Goal: Task Accomplishment & Management: Complete application form

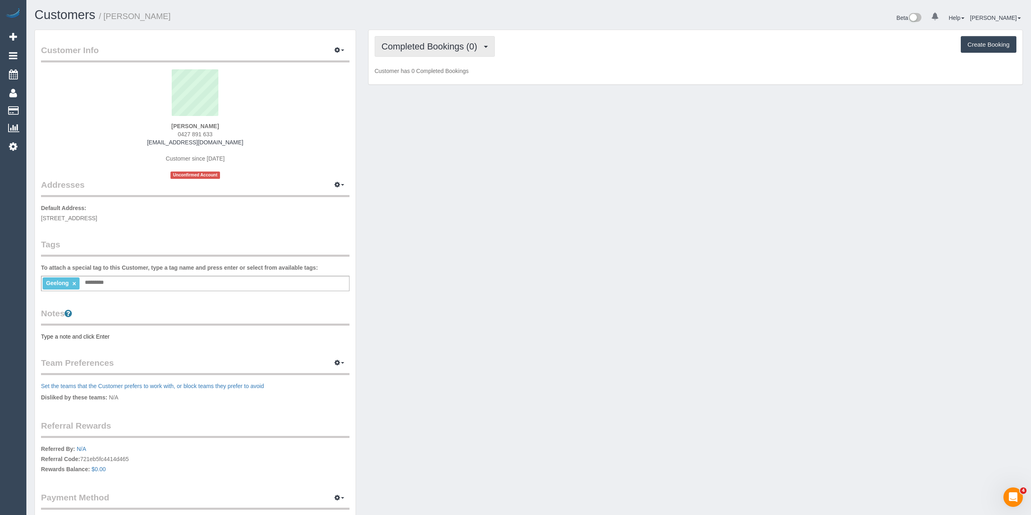
click at [411, 44] on span "Completed Bookings (0)" at bounding box center [431, 46] width 100 height 10
click at [424, 74] on link "Upcoming Bookings (1)" at bounding box center [417, 76] width 84 height 11
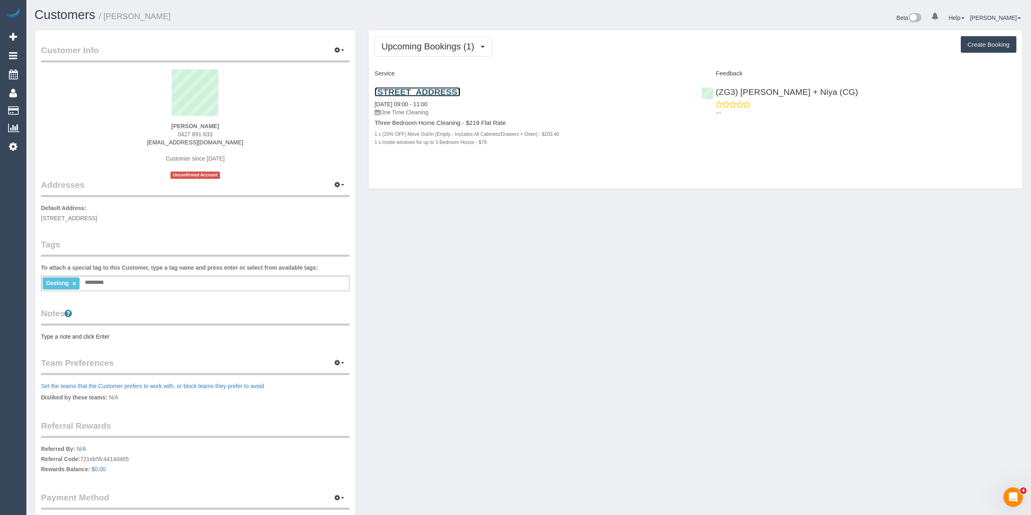
click at [460, 89] on link "Unit 1, 44 Yaraan St, Bell Park, VIC 3215" at bounding box center [418, 91] width 86 height 9
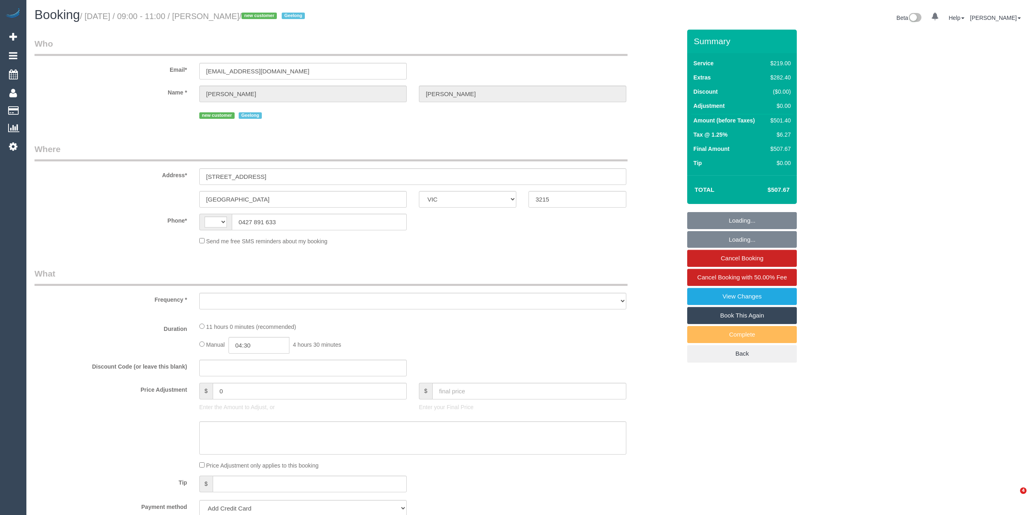
select select "VIC"
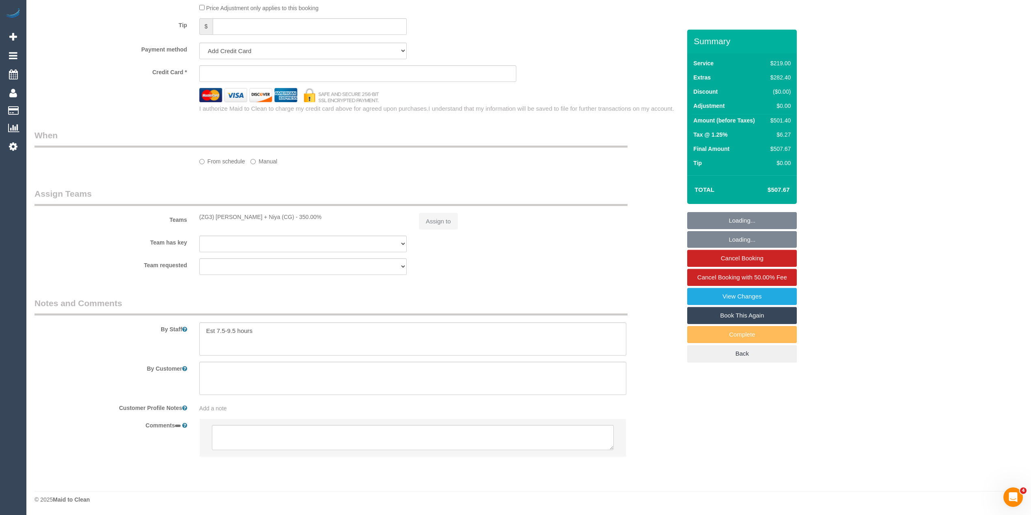
select select "string:AU"
select select "object:584"
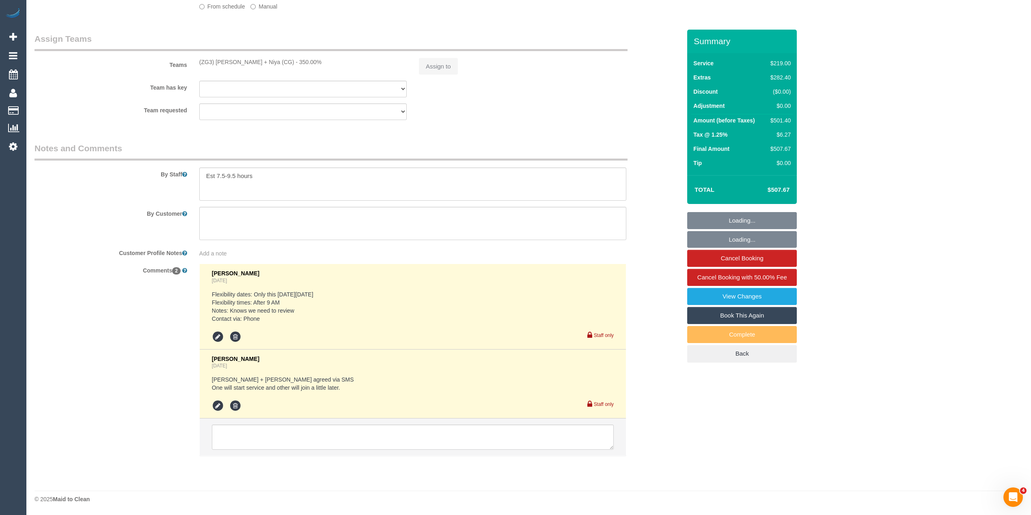
select select "string:stripe-pm_1Rznky2GScqysDRVEYA7iDk6"
select select "spot1"
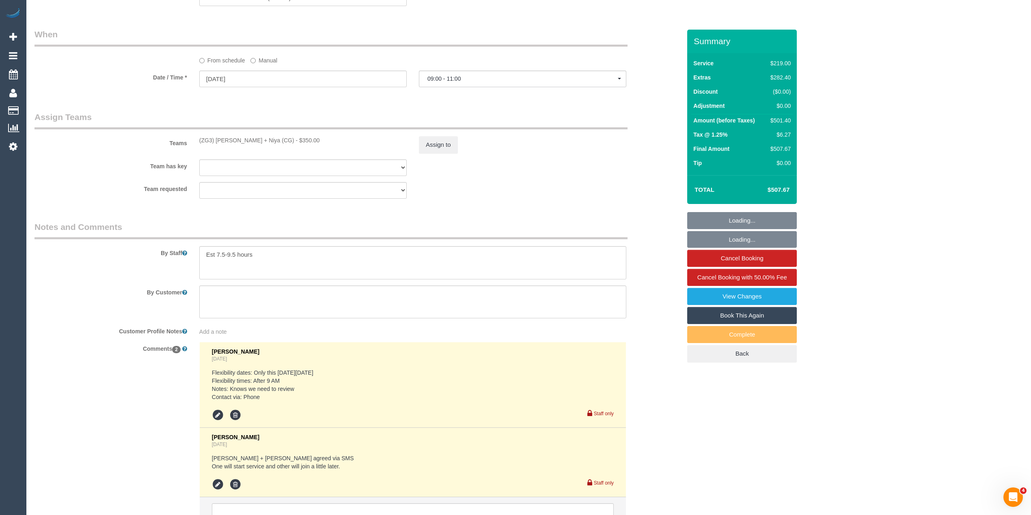
scroll to position [921, 0]
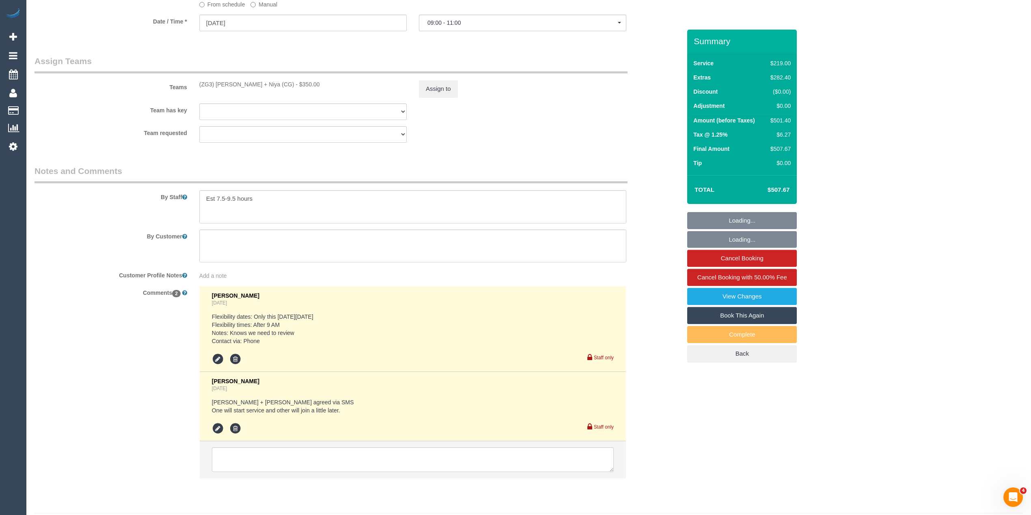
select select "object:896"
select select "number:28"
select select "number:14"
select select "number:19"
select select "number:36"
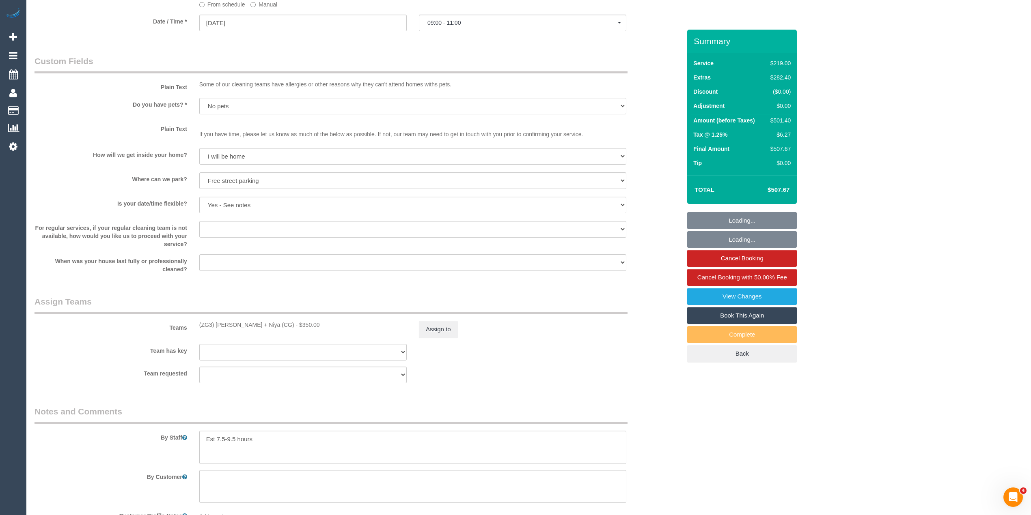
click at [269, 197] on select "Yes - date and time Yes - date but not time Yes - time but not date No - No fle…" at bounding box center [412, 205] width 427 height 17
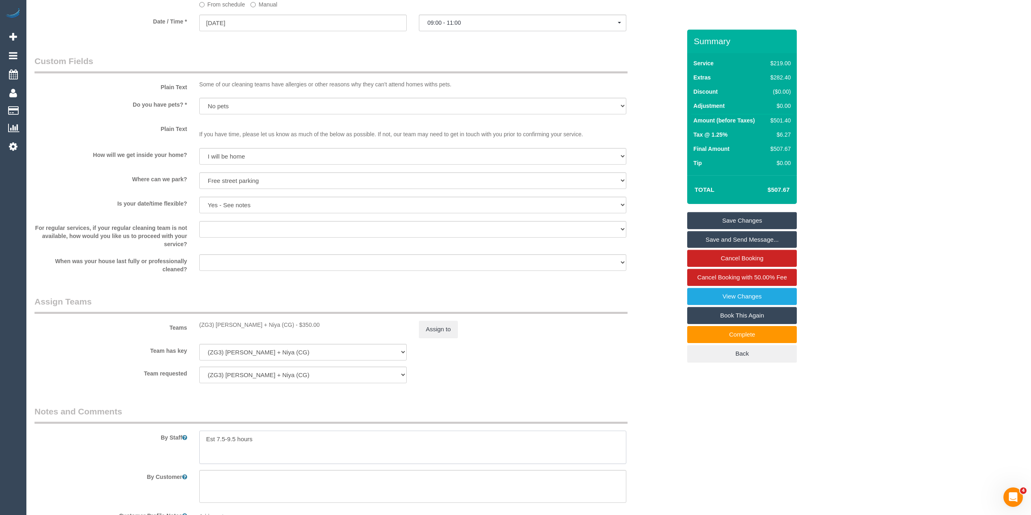
click at [265, 440] on textarea at bounding box center [412, 447] width 427 height 33
click at [218, 449] on textarea at bounding box center [412, 447] width 427 height 33
click at [226, 454] on textarea at bounding box center [412, 447] width 427 height 33
type textarea "Est 7.5-9.5 hours The front door will be open, please lock it when you leave, t…"
click at [766, 214] on link "Save Changes" at bounding box center [742, 220] width 110 height 17
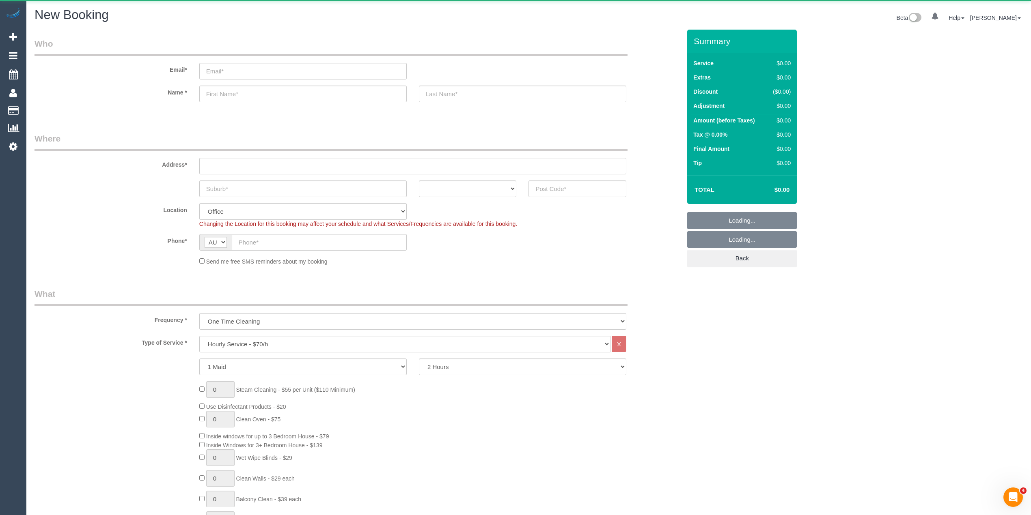
select select "object:813"
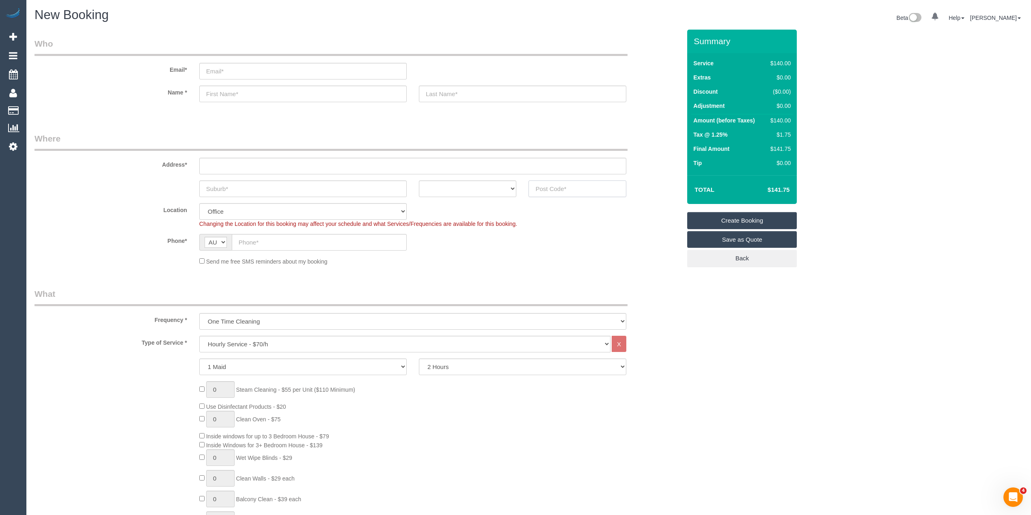
click at [539, 190] on input "text" at bounding box center [577, 189] width 98 height 17
type input "3089"
click at [258, 165] on input "text" at bounding box center [412, 166] width 427 height 17
type input "-"
click at [222, 320] on select "One Time Cleaning Weekly - 10% Off - 10.00% (0% for the First Booking) Fortnigh…" at bounding box center [412, 321] width 427 height 17
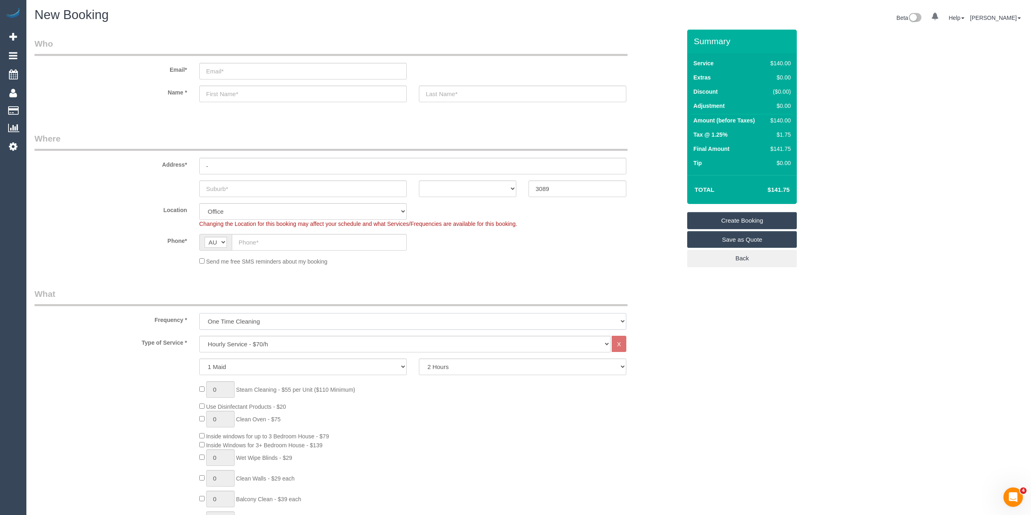
select select "object:815"
click at [199, 313] on select "One Time Cleaning Weekly - 10% Off - 10.00% (0% for the First Booking) Fortnigh…" at bounding box center [412, 321] width 427 height 17
select select "51"
click at [252, 342] on select "Hourly Service - $70/h Hourly Service - $65/h Hourly Service - $60/h Hourly Ser…" at bounding box center [404, 344] width 411 height 17
select select "object:2063"
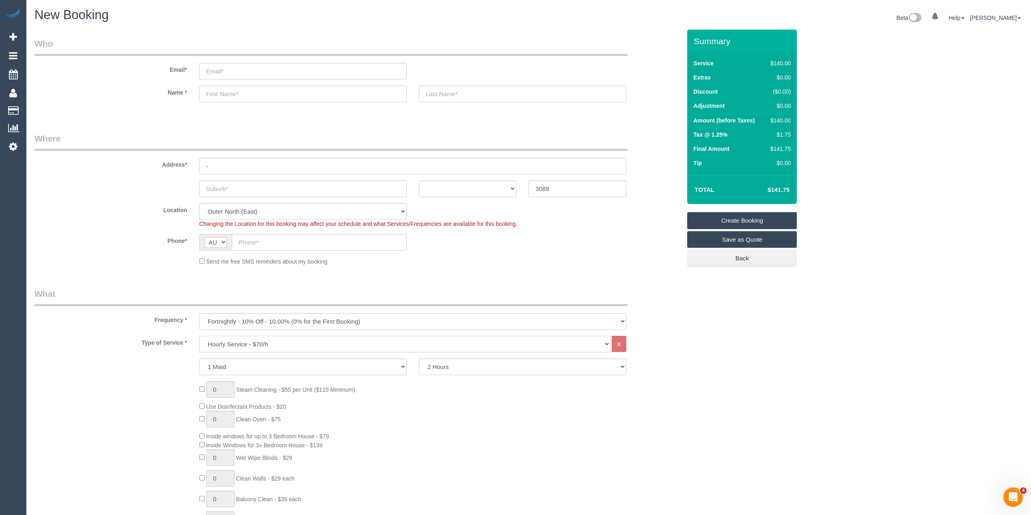
select select "275"
click at [199, 336] on select "Hourly Service - $70/h Hourly Service - $65/h Hourly Service - $60/h Hourly Ser…" at bounding box center [404, 344] width 411 height 17
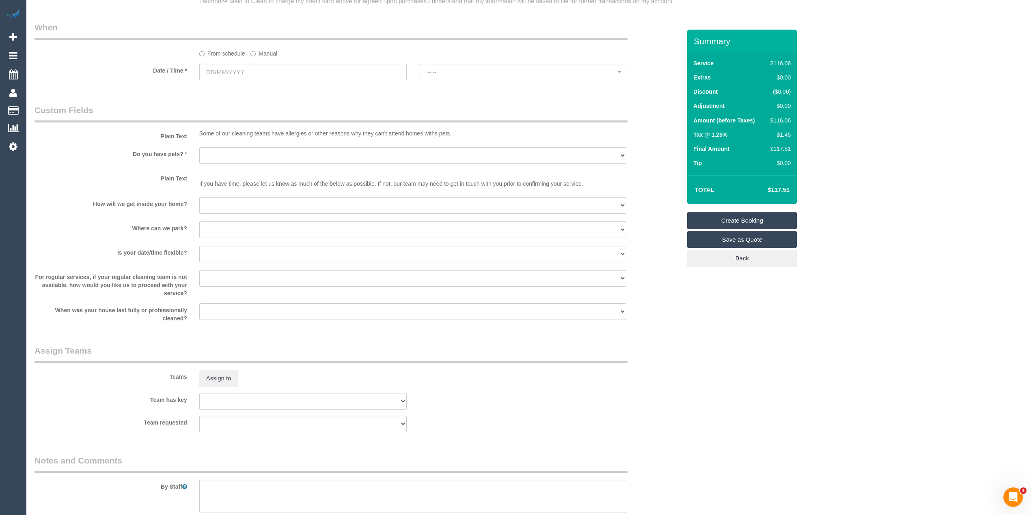
scroll to position [649, 0]
click at [223, 73] on input "text" at bounding box center [302, 70] width 207 height 17
click at [297, 82] on link "Next" at bounding box center [297, 86] width 11 height 11
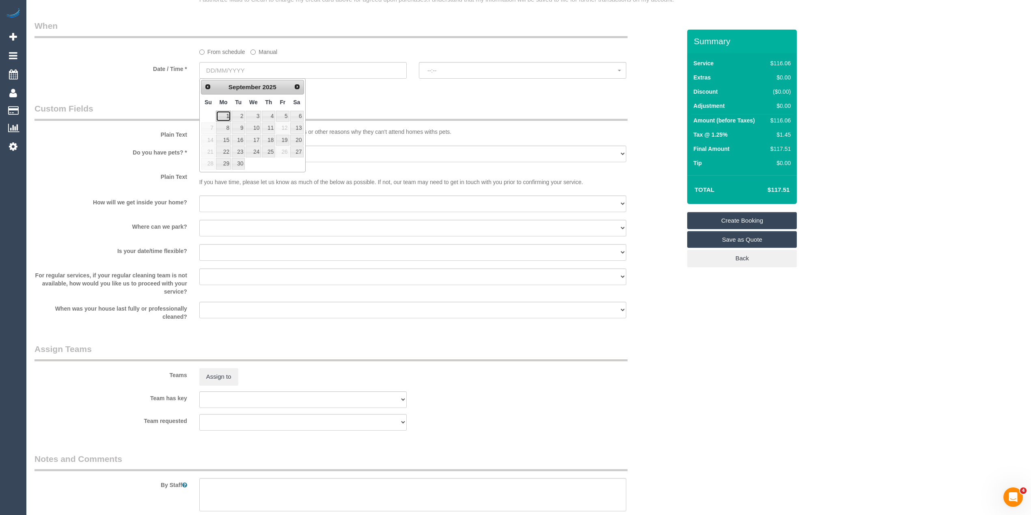
click at [220, 113] on link "1" at bounding box center [223, 116] width 15 height 11
type input "01/09/2025"
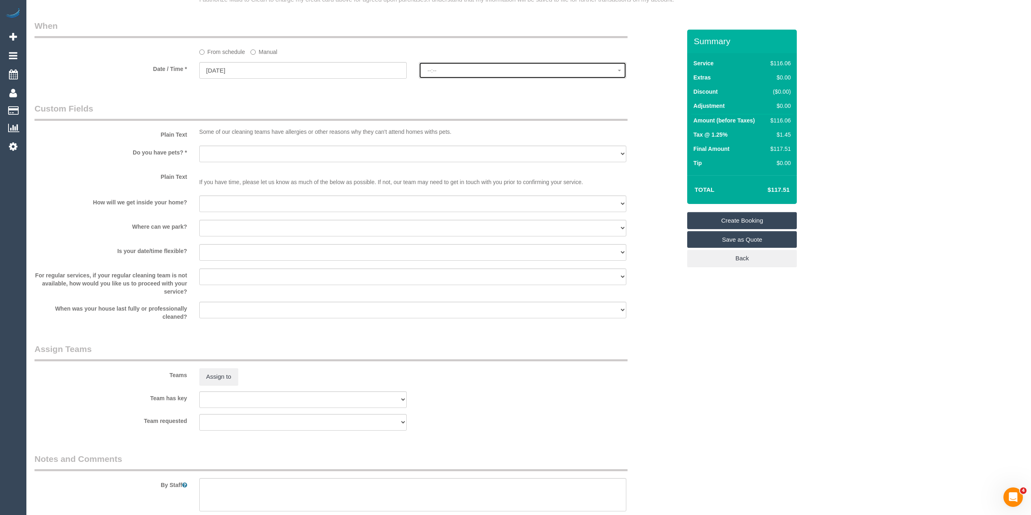
click at [439, 71] on span "--:--" at bounding box center [522, 70] width 190 height 6
select select "spot1"
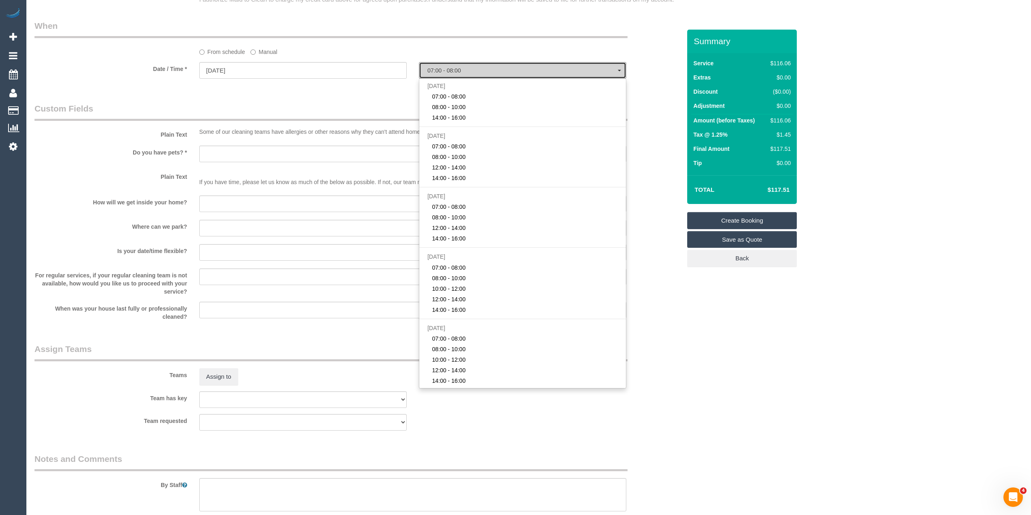
click at [439, 71] on span "07:00 - 08:00" at bounding box center [522, 70] width 190 height 6
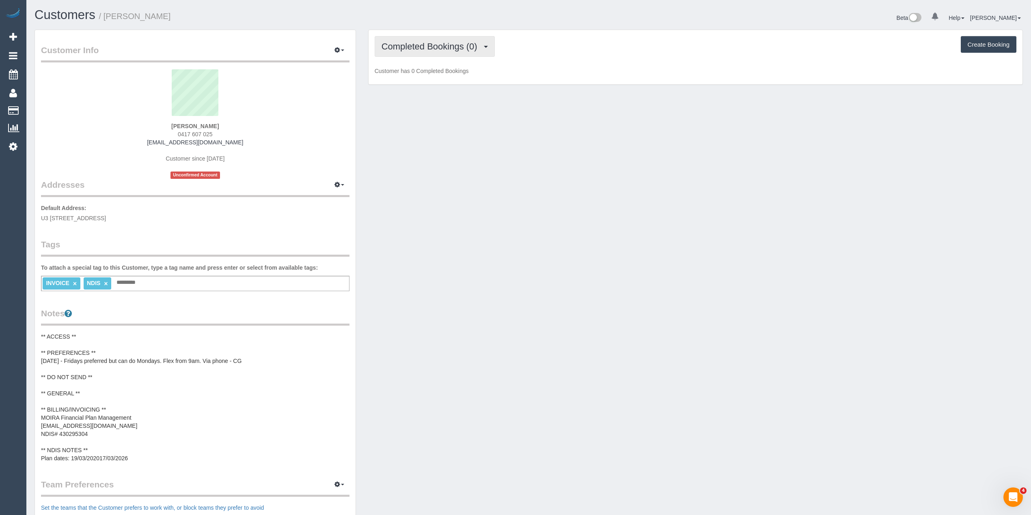
click at [452, 43] on span "Completed Bookings (0)" at bounding box center [431, 46] width 100 height 10
click at [435, 86] on link "Cancelled Bookings (1)" at bounding box center [417, 86] width 84 height 11
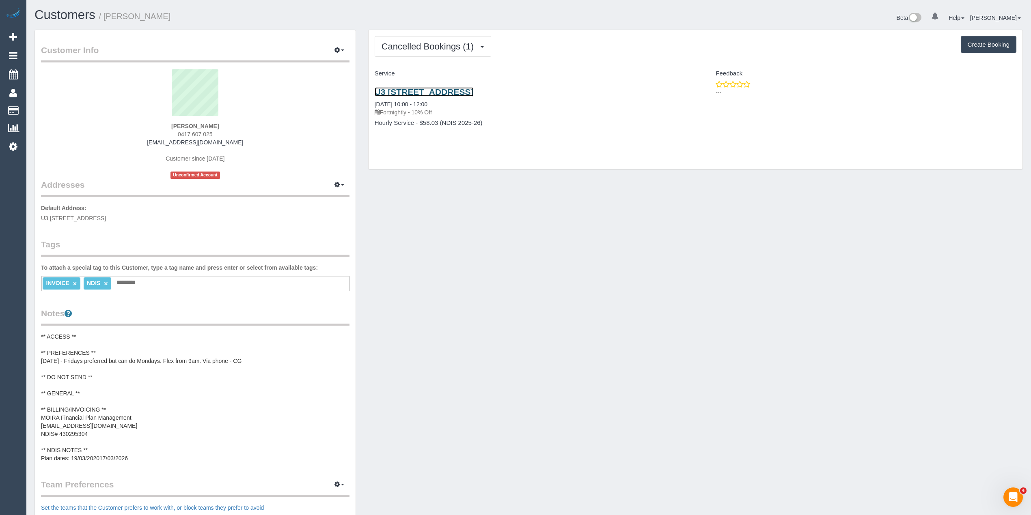
click at [435, 91] on link "U3 44 Rathcown Road, Reservoir, VIC 3073" at bounding box center [424, 91] width 99 height 9
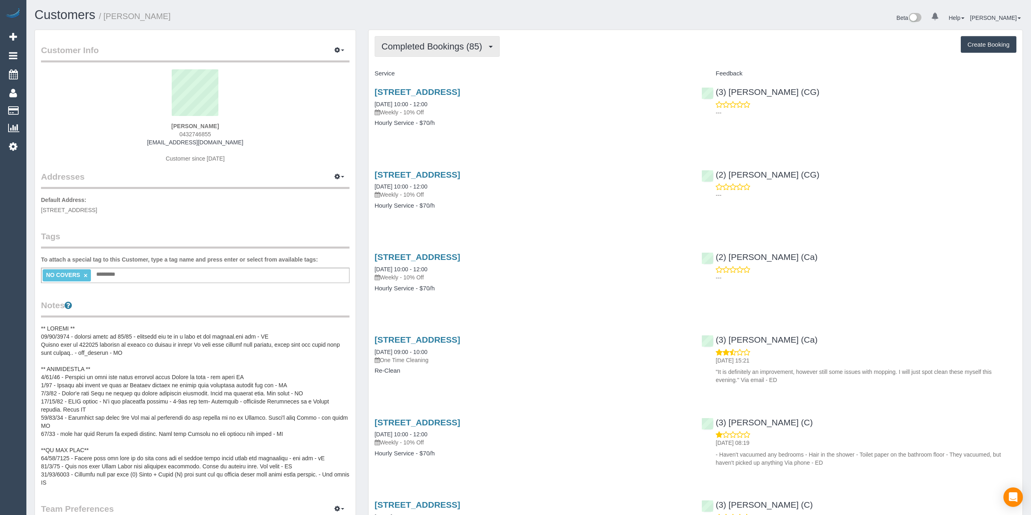
click at [416, 41] on button "Completed Bookings (85)" at bounding box center [437, 46] width 125 height 21
click at [408, 45] on span "Completed Bookings (85)" at bounding box center [433, 46] width 105 height 10
click at [424, 75] on link "Upcoming Bookings (15)" at bounding box center [419, 76] width 88 height 11
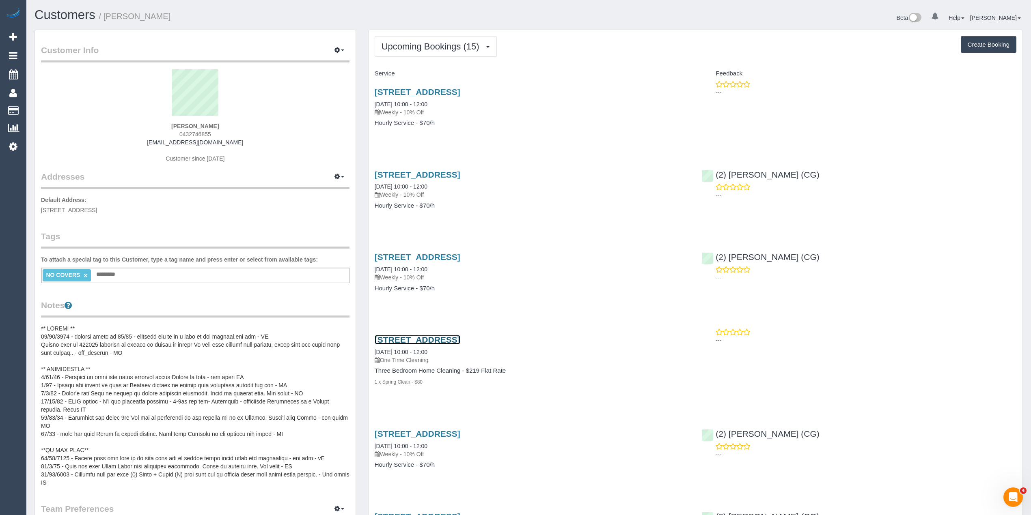
click at [457, 337] on link "[STREET_ADDRESS]" at bounding box center [418, 339] width 86 height 9
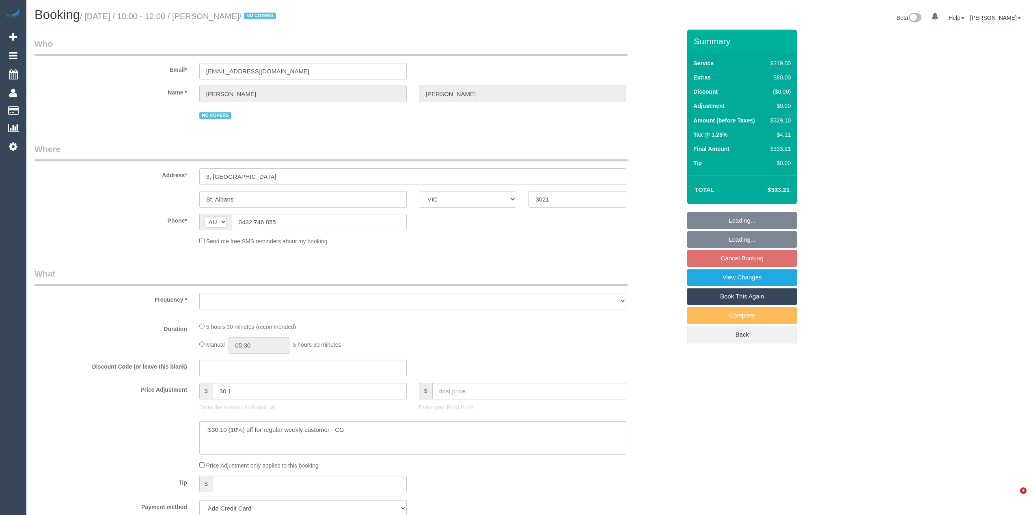
select select "VIC"
select select "string:stripe-pm_1NdrsU2GScqysDRViDc3dfiW"
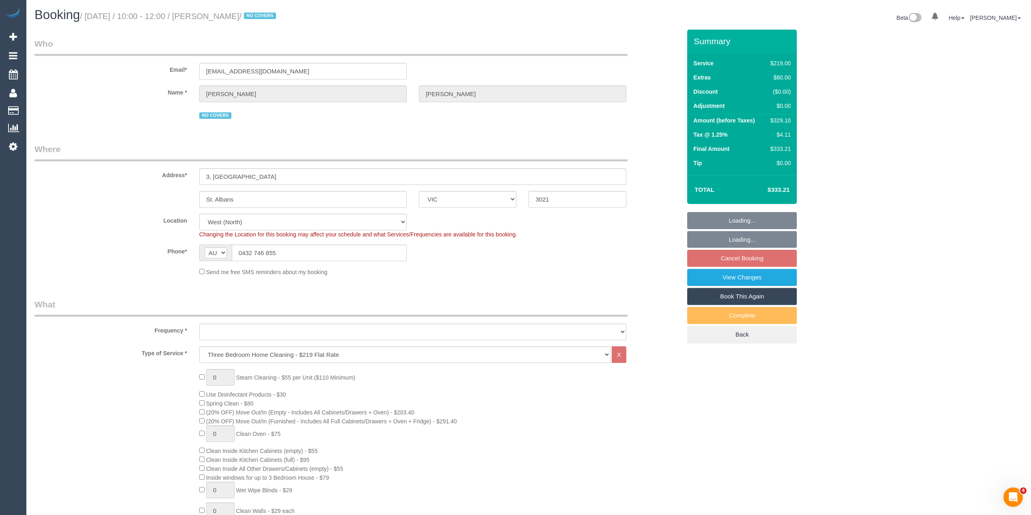
select select "number:30"
select select "number:16"
select select "number:19"
select select "number:24"
select select "object:796"
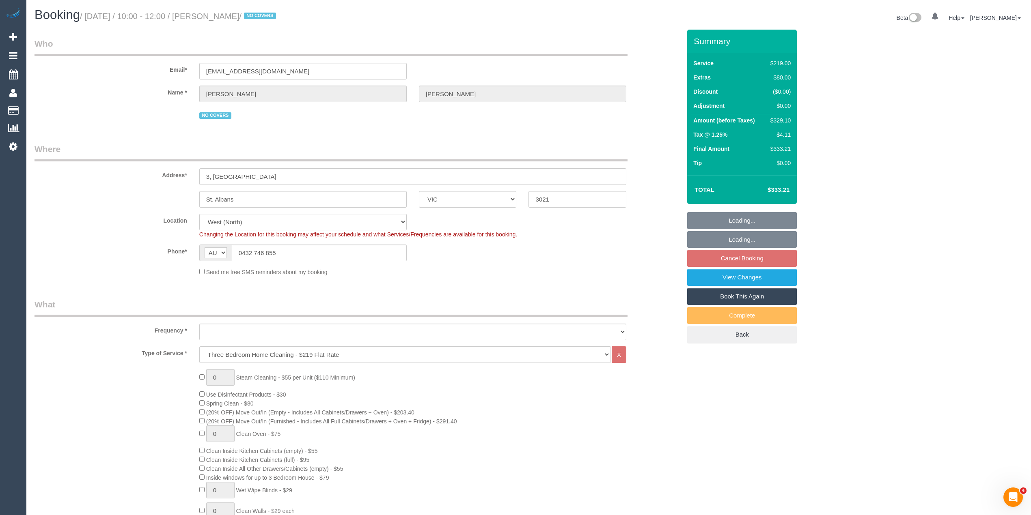
select select "spot3"
select select "object:806"
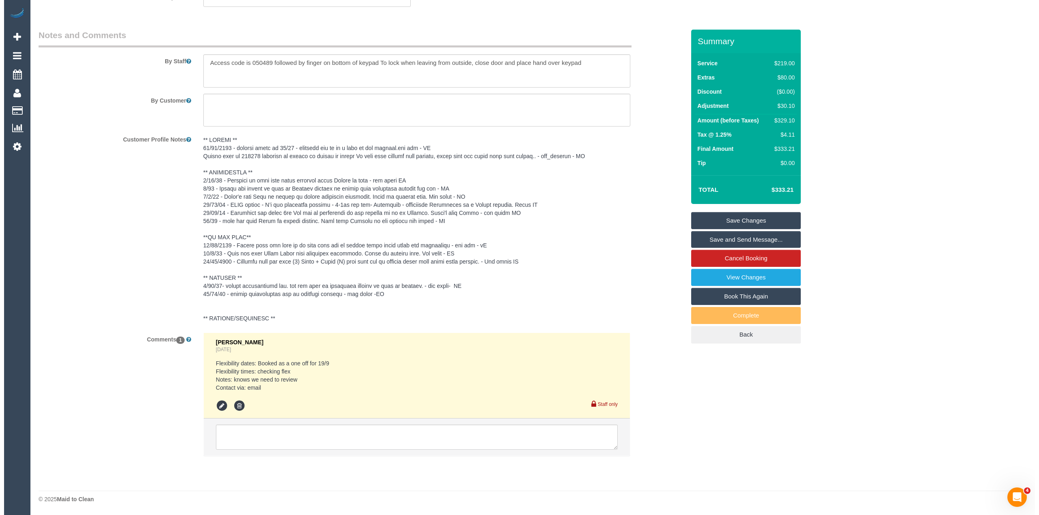
scroll to position [1299, 0]
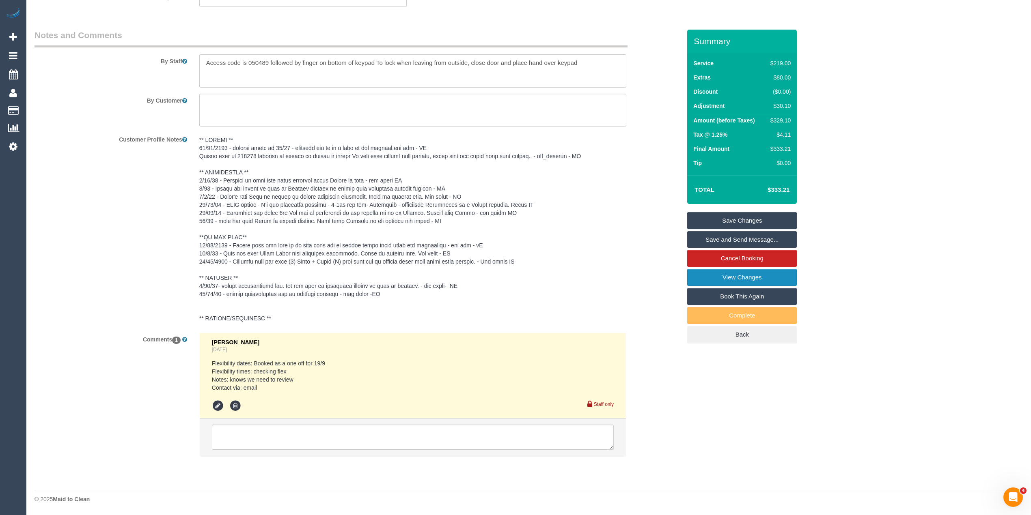
click at [735, 275] on link "View Changes" at bounding box center [742, 277] width 110 height 17
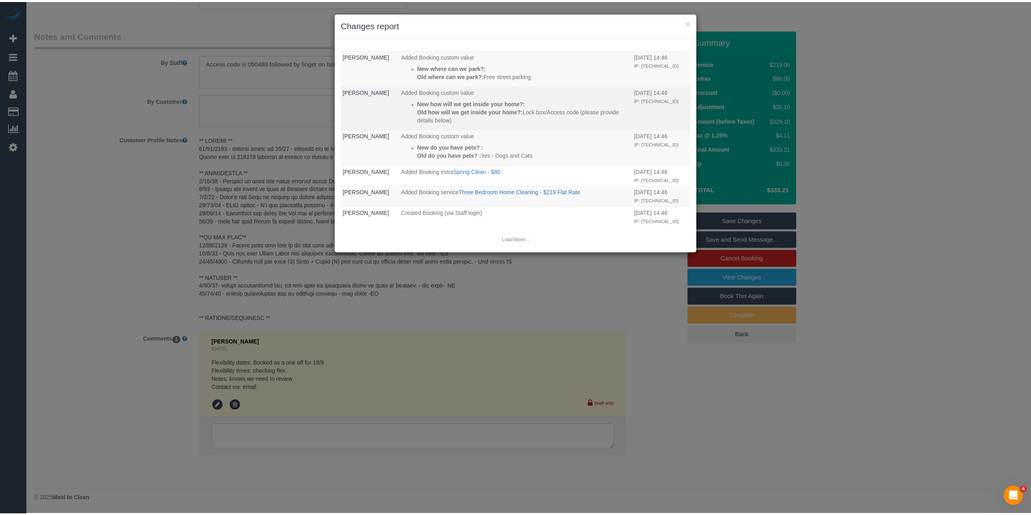
scroll to position [0, 0]
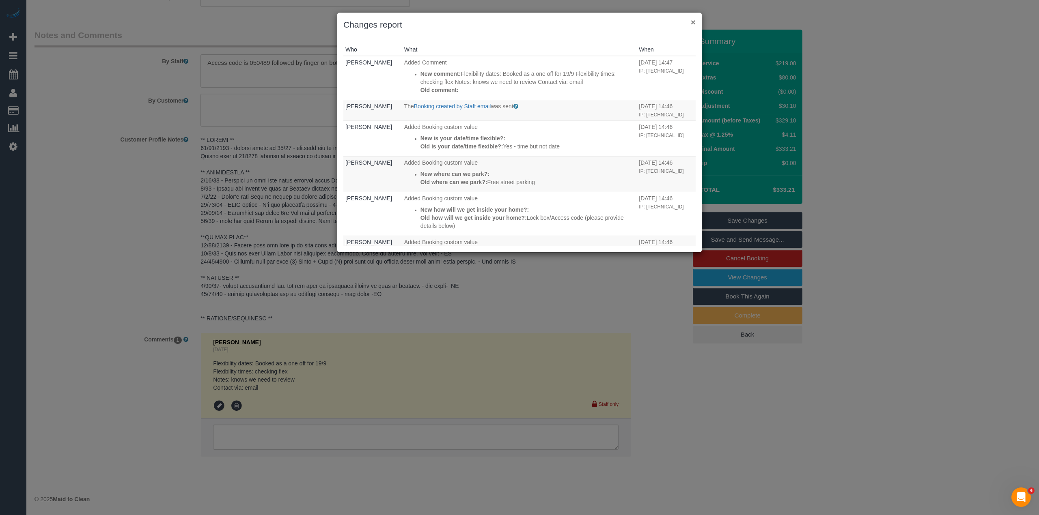
click at [692, 20] on button "×" at bounding box center [693, 22] width 5 height 9
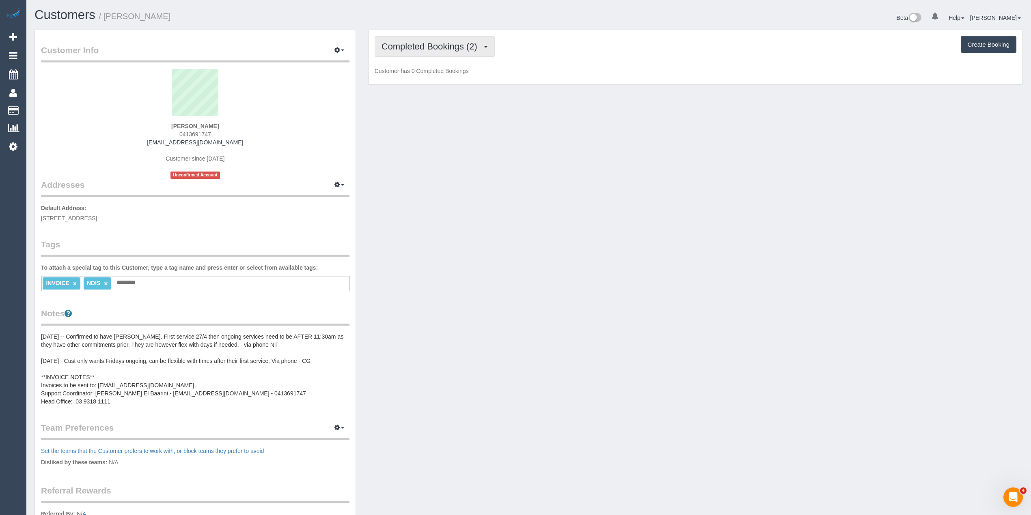
click at [426, 50] on span "Completed Bookings (2)" at bounding box center [431, 46] width 100 height 10
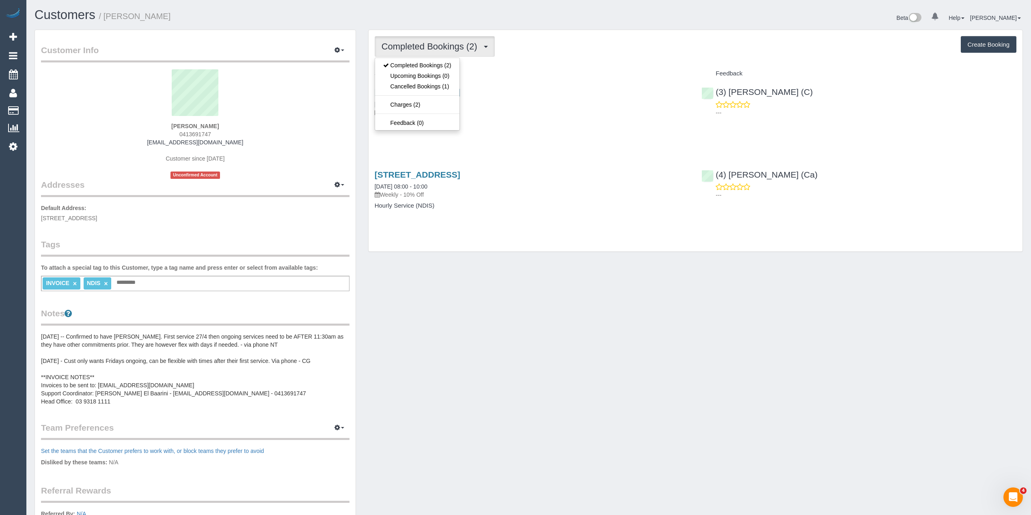
click at [426, 51] on button "Completed Bookings (2)" at bounding box center [435, 46] width 120 height 21
click at [418, 54] on button "Completed Bookings (2)" at bounding box center [435, 46] width 120 height 21
click at [416, 45] on span "Completed Bookings (2)" at bounding box center [431, 46] width 100 height 10
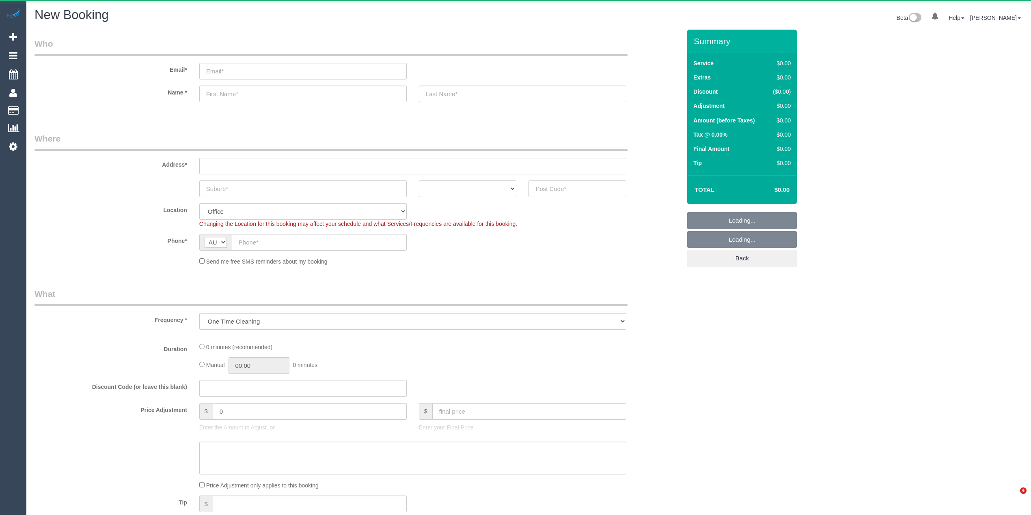
select select "object:1895"
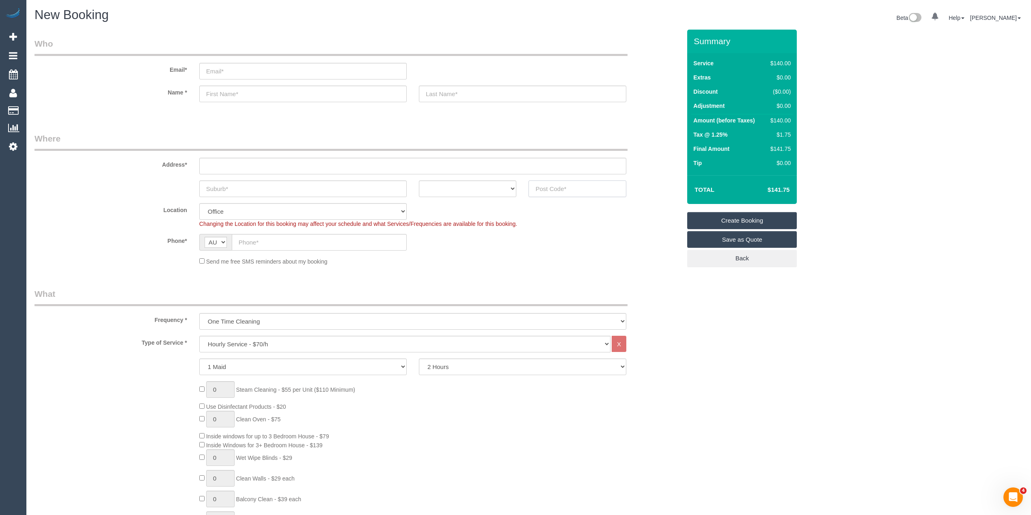
click at [549, 184] on input "text" at bounding box center [577, 189] width 98 height 17
type input "3810"
click at [245, 164] on input "text" at bounding box center [412, 166] width 427 height 17
type input "-"
drag, startPoint x: 571, startPoint y: 185, endPoint x: 507, endPoint y: 184, distance: 64.1
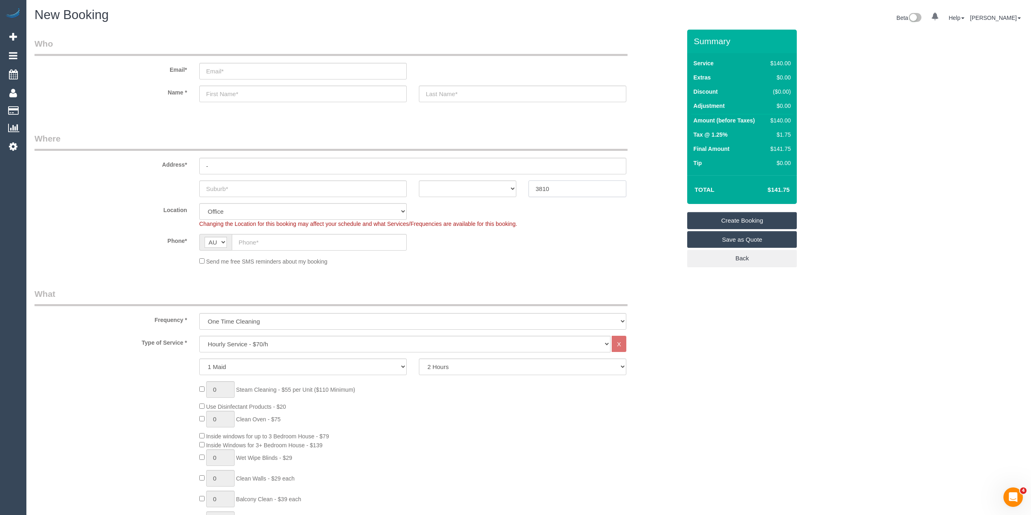
click at [507, 184] on div "ACT NSW NT QLD SA TAS VIC WA 3810" at bounding box center [357, 189] width 659 height 17
click at [243, 184] on sui-booking-address "Address* - ACT NSW NT QLD SA TAS VIC WA 3810" at bounding box center [357, 165] width 646 height 65
click at [243, 184] on input "text" at bounding box center [302, 189] width 207 height 17
type input "Pakenham"
click at [239, 345] on select "Hourly Service - $70/h Hourly Service - $65/h Hourly Service - $60/h Hourly Ser…" at bounding box center [404, 344] width 411 height 17
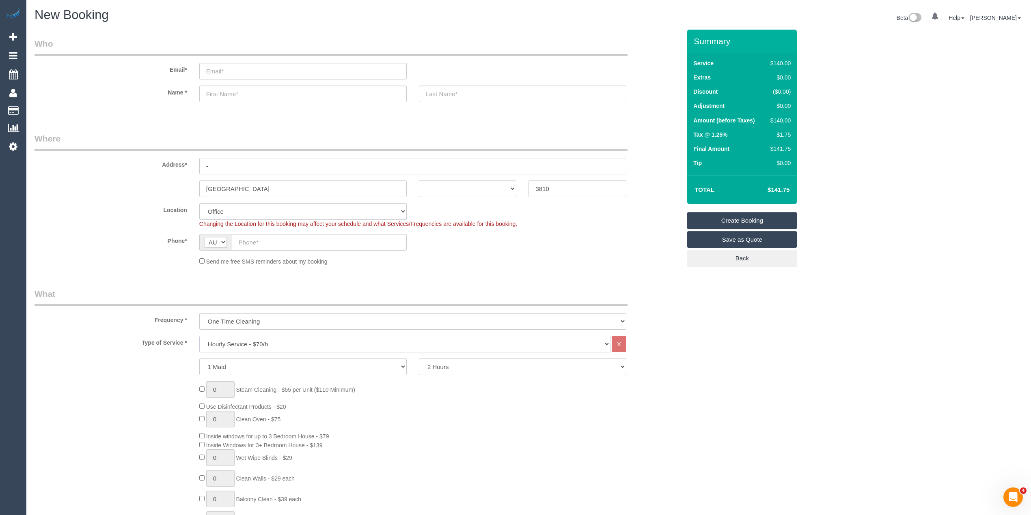
select select "213"
click at [199, 336] on select "Hourly Service - $70/h Hourly Service - $65/h Hourly Service - $60/h Hourly Ser…" at bounding box center [404, 344] width 411 height 17
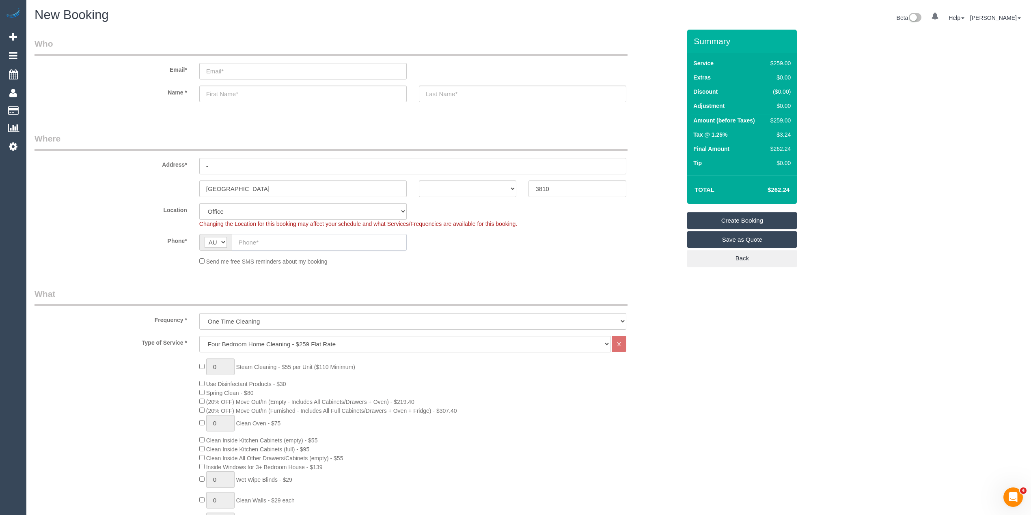
click at [269, 241] on input "text" at bounding box center [319, 242] width 175 height 17
paste input "61 430 411 019"
drag, startPoint x: 247, startPoint y: 236, endPoint x: 228, endPoint y: 234, distance: 19.2
click at [228, 234] on div "AF AL DZ AD AO AI AQ AG AR AM AW AU AT AZ BS BH BD BB BY BE BZ BJ BM BT BO BA B…" at bounding box center [302, 242] width 207 height 17
type input "0430 411 019"
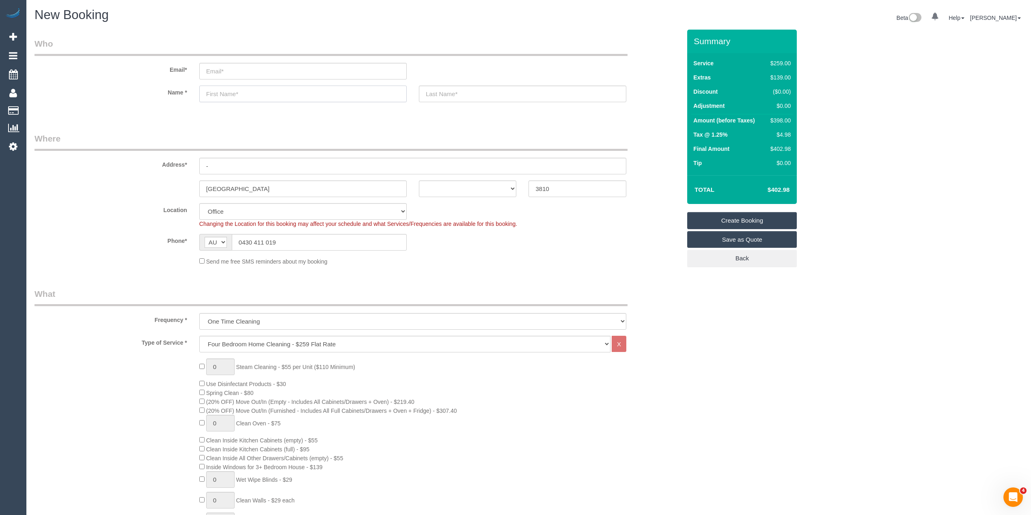
click at [267, 99] on input "text" at bounding box center [302, 94] width 207 height 17
type input "Nishanthi"
click at [223, 166] on input "-" at bounding box center [412, 166] width 427 height 17
drag, startPoint x: 223, startPoint y: 166, endPoint x: 174, endPoint y: 162, distance: 49.7
click at [174, 162] on div "Address* -" at bounding box center [357, 154] width 659 height 42
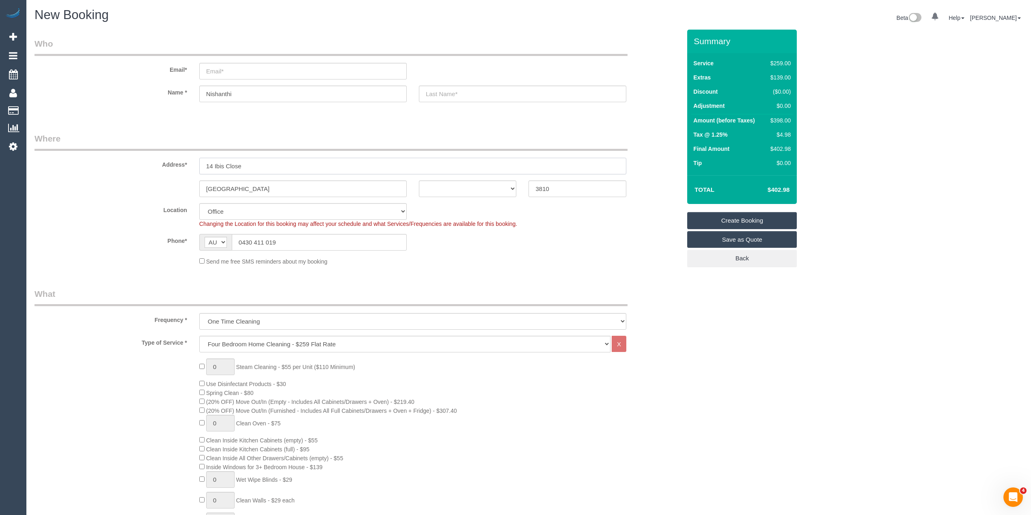
type input "14 Ibis Close"
click at [435, 188] on select "ACT [GEOGRAPHIC_DATA] NT [GEOGRAPHIC_DATA] SA TAS [GEOGRAPHIC_DATA] [GEOGRAPHIC…" at bounding box center [468, 189] width 98 height 17
select select "VIC"
click at [419, 181] on select "ACT [GEOGRAPHIC_DATA] NT [GEOGRAPHIC_DATA] SA TAS [GEOGRAPHIC_DATA] [GEOGRAPHIC…" at bounding box center [468, 189] width 98 height 17
click at [609, 251] on sui-booking-location "Location Office City East (North) East (South) Inner East Inner North (East) In…" at bounding box center [357, 234] width 646 height 62
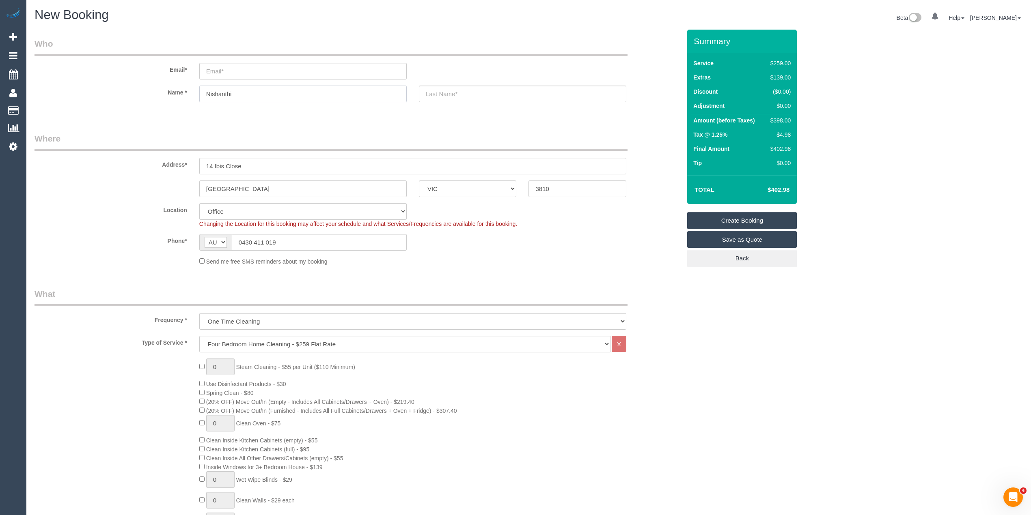
click at [224, 88] on input "Nishanthi" at bounding box center [302, 94] width 207 height 17
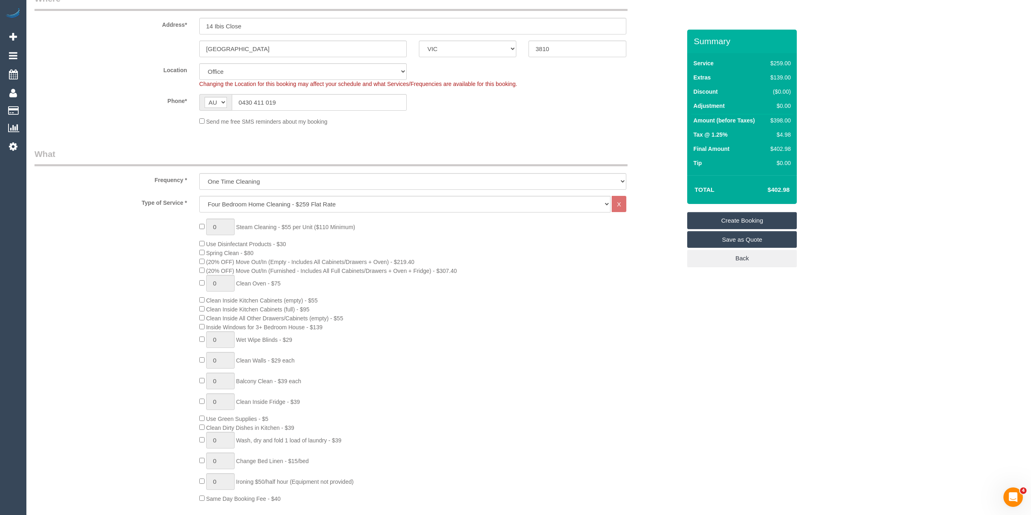
scroll to position [162, 0]
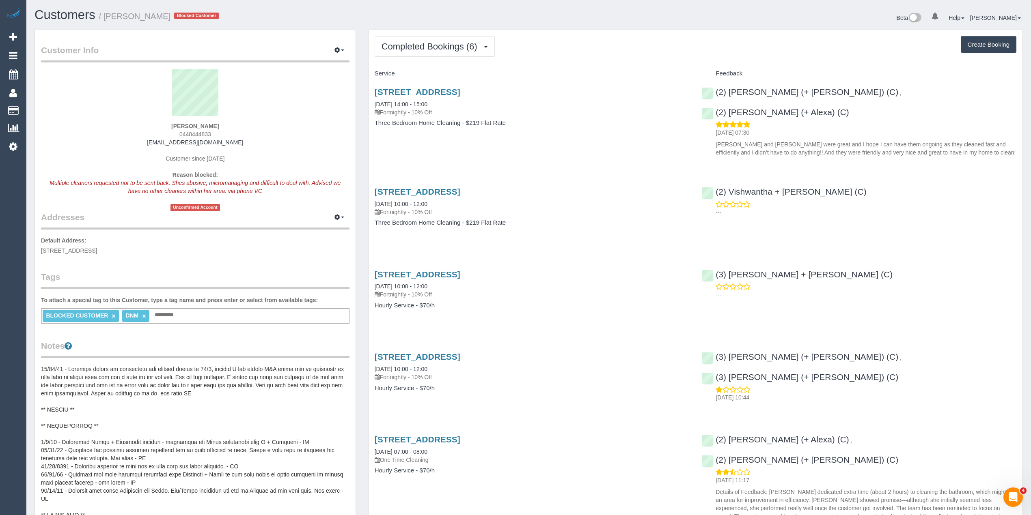
drag, startPoint x: 370, startPoint y: 88, endPoint x: 506, endPoint y: 84, distance: 135.6
click at [506, 84] on div "5 Majella Court, Kew, VIC 3101 16/04/2025 14:00 - 15:00 Fortnightly - 10% Off T…" at bounding box center [531, 111] width 327 height 62
copy link "5 Majella Court, Kew, VIC 3101"
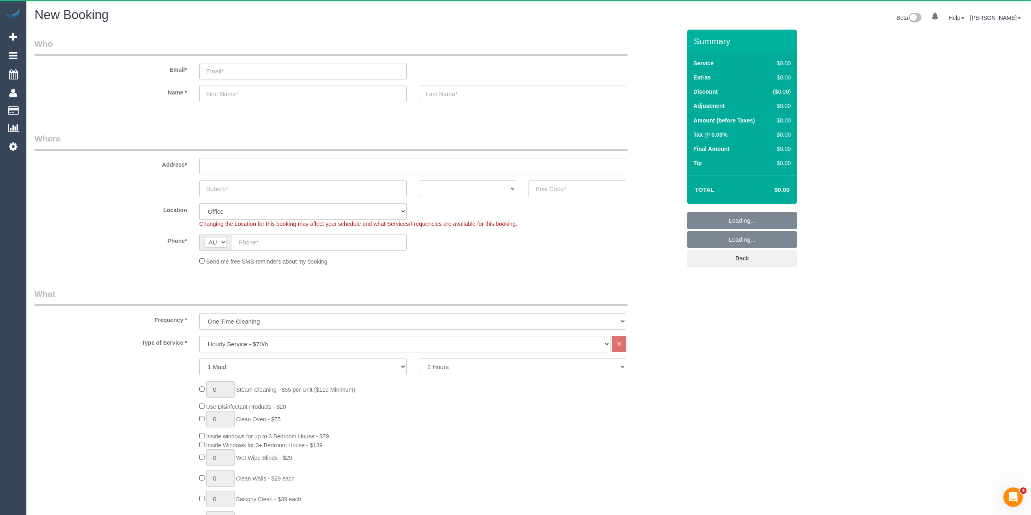
select select "object:2064"
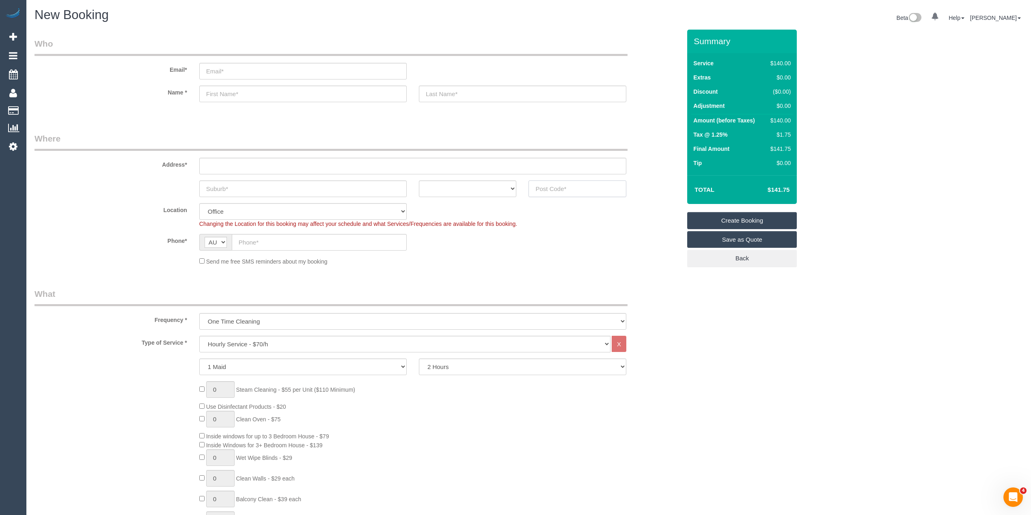
drag, startPoint x: 560, startPoint y: 184, endPoint x: 570, endPoint y: 180, distance: 10.5
click at [560, 184] on input "text" at bounding box center [577, 189] width 98 height 17
type input "3058"
click at [225, 166] on input "text" at bounding box center [412, 166] width 427 height 17
type input "-"
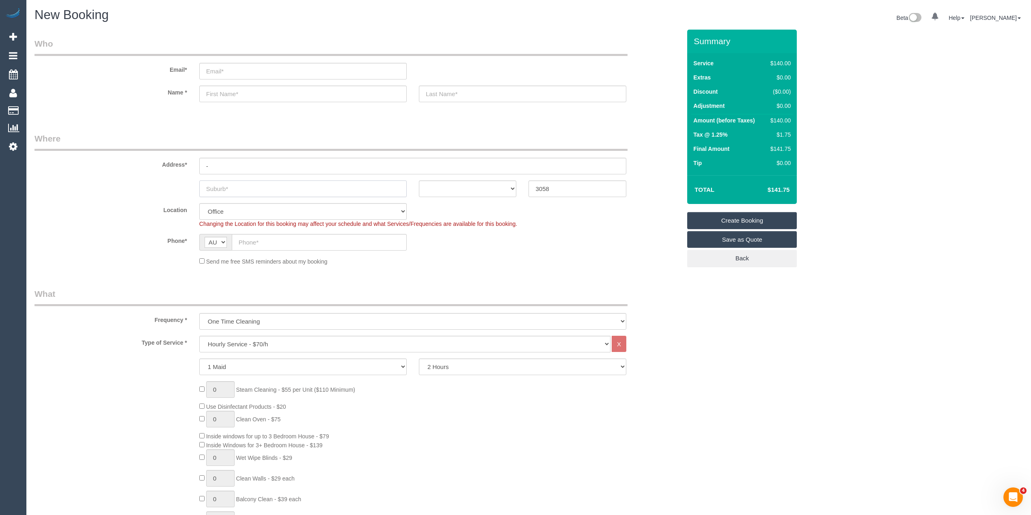
click at [225, 188] on input "text" at bounding box center [302, 189] width 207 height 17
type input "C"
select select "61"
type input "CObur"
select select "object:2069"
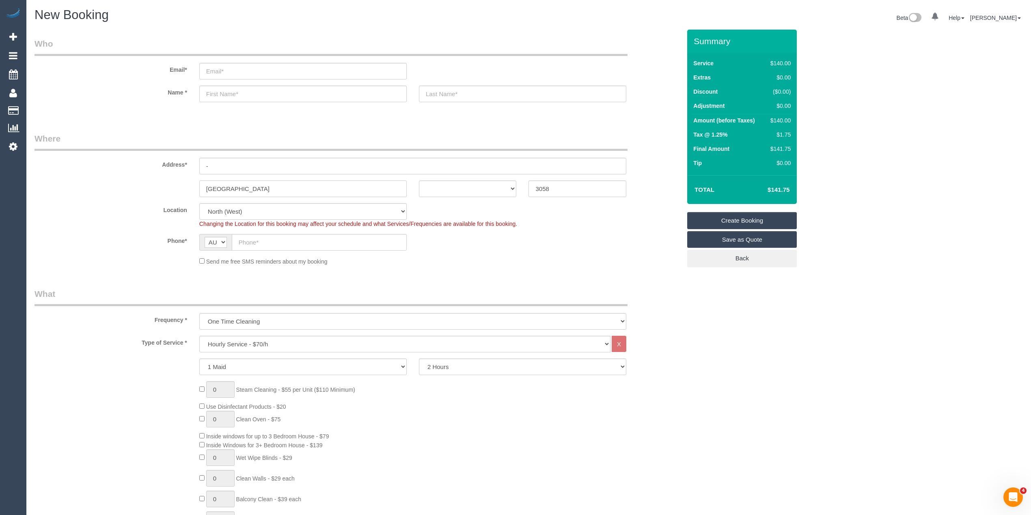
type input "[GEOGRAPHIC_DATA]"
click at [452, 186] on select "ACT [GEOGRAPHIC_DATA] NT [GEOGRAPHIC_DATA] SA TAS [GEOGRAPHIC_DATA] [GEOGRAPHIC…" at bounding box center [468, 189] width 98 height 17
select select "VIC"
click at [419, 181] on select "ACT [GEOGRAPHIC_DATA] NT [GEOGRAPHIC_DATA] SA TAS [GEOGRAPHIC_DATA] [GEOGRAPHIC…" at bounding box center [468, 189] width 98 height 17
click at [280, 186] on input "[GEOGRAPHIC_DATA]" at bounding box center [302, 189] width 207 height 17
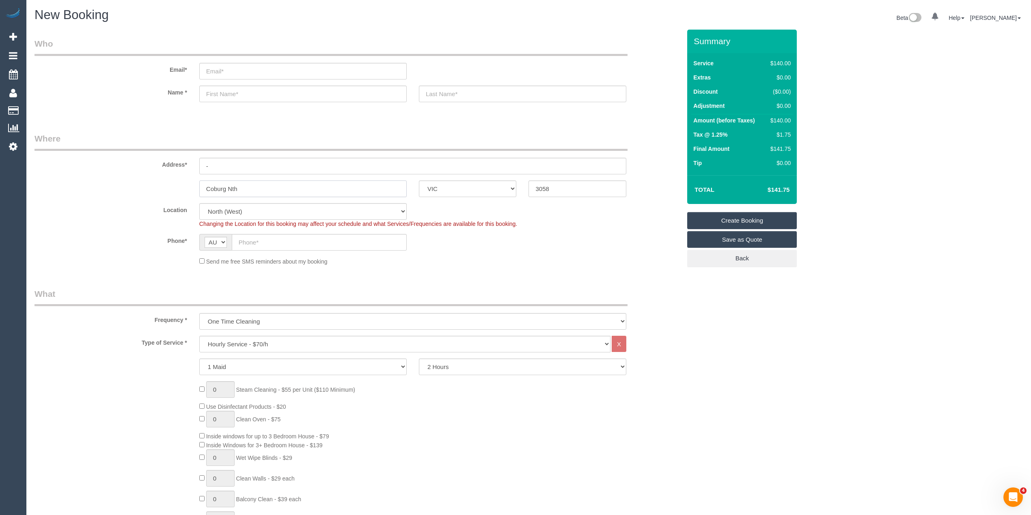
type input "Coburg Nth"
click at [235, 70] on input "email" at bounding box center [302, 71] width 207 height 17
paste input "[EMAIL_ADDRESS][DOMAIN_NAME]"
type input "[EMAIL_ADDRESS][DOMAIN_NAME]"
click at [223, 94] on input "text" at bounding box center [302, 94] width 207 height 17
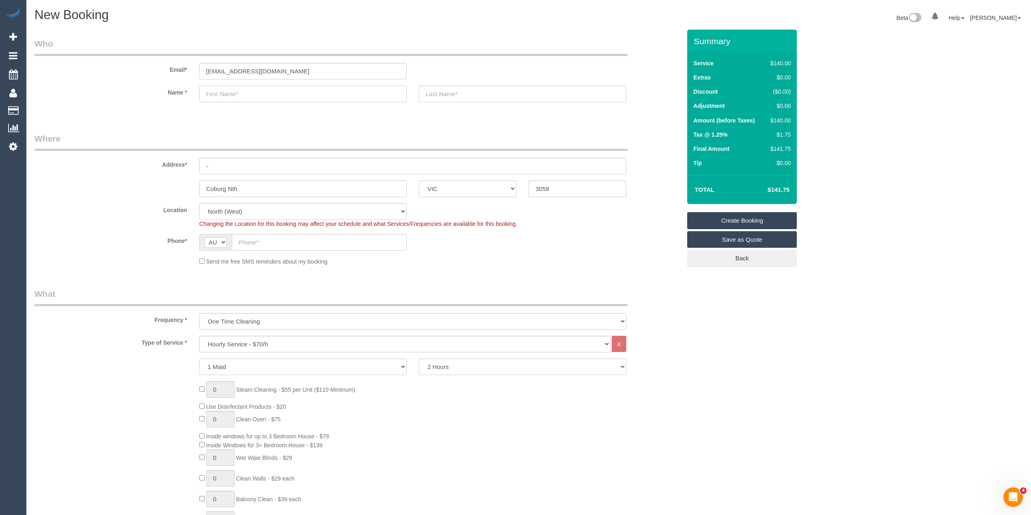
click at [238, 98] on input "text" at bounding box center [302, 94] width 207 height 17
paste input "[PERSON_NAME]"
click at [233, 97] on input "[PERSON_NAME]" at bounding box center [302, 94] width 207 height 17
type input "[PERSON_NAME]"
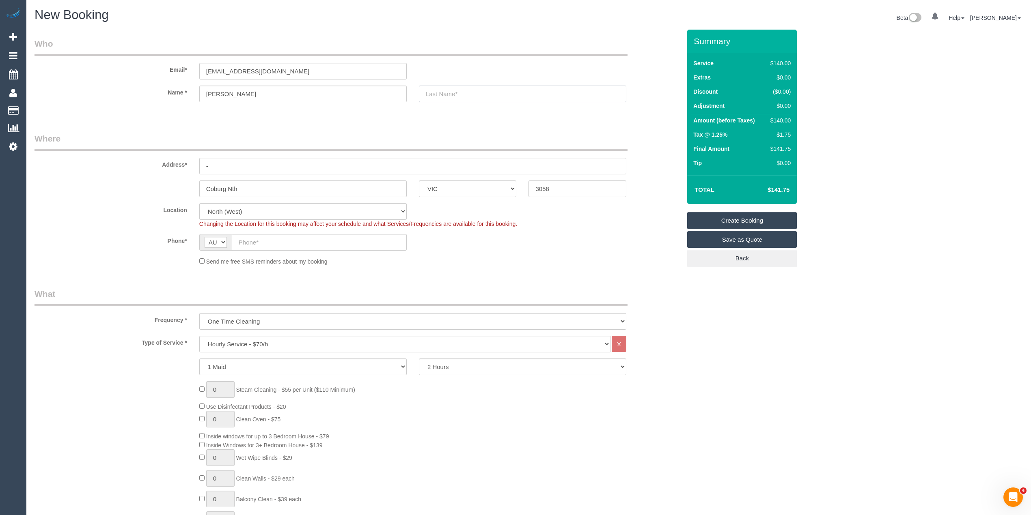
click at [474, 91] on input "text" at bounding box center [522, 94] width 207 height 17
paste input "[DEMOGRAPHIC_DATA]"
type input "[DEMOGRAPHIC_DATA]"
drag, startPoint x: 217, startPoint y: 164, endPoint x: 162, endPoint y: 166, distance: 54.4
click at [163, 166] on div "Address* -" at bounding box center [357, 154] width 659 height 42
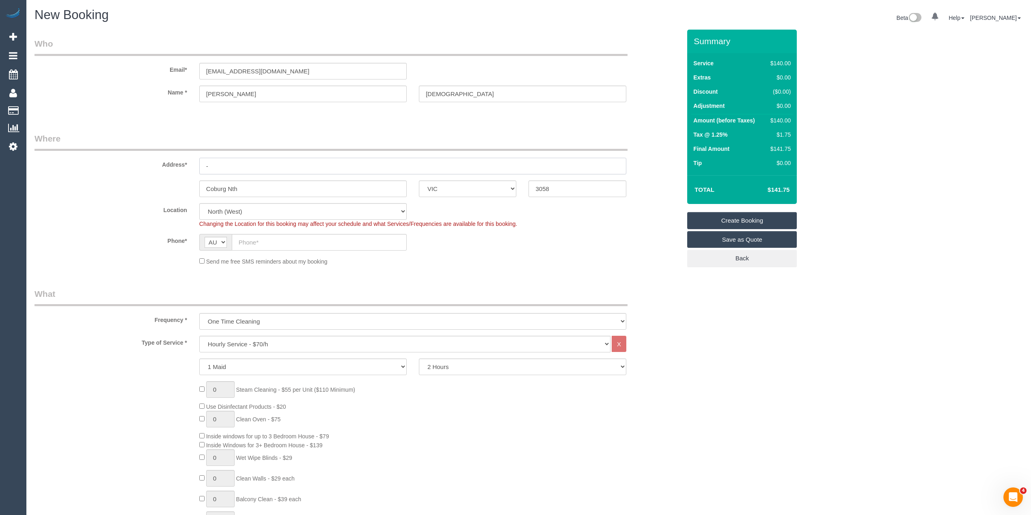
click at [239, 164] on input "-" at bounding box center [412, 166] width 427 height 17
drag, startPoint x: 239, startPoint y: 164, endPoint x: 140, endPoint y: 166, distance: 99.0
click at [140, 166] on div "Address* -" at bounding box center [357, 154] width 659 height 42
paste input "[STREET_ADDRESS][PERSON_NAME]"
type input "[STREET_ADDRESS][PERSON_NAME]"
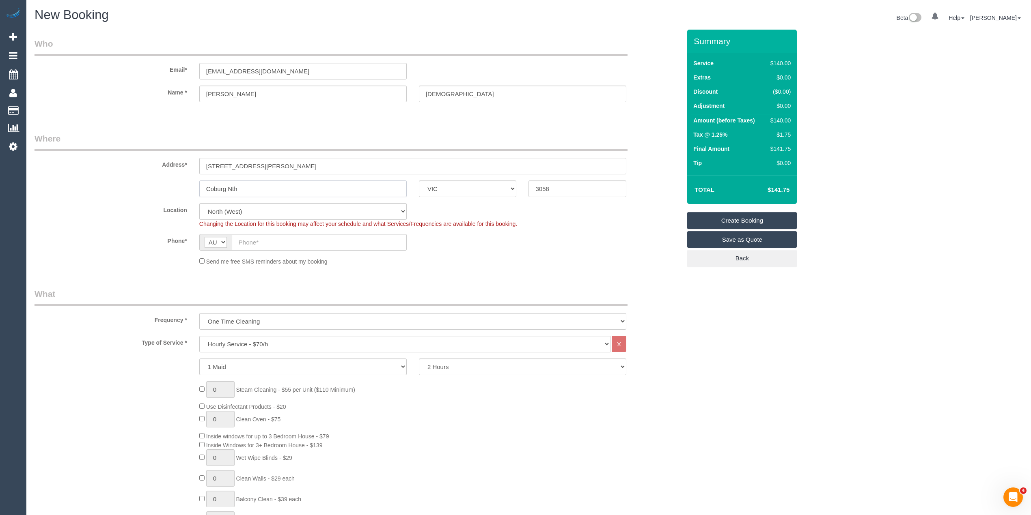
drag, startPoint x: 273, startPoint y: 184, endPoint x: 73, endPoint y: 196, distance: 200.0
click at [38, 196] on fieldset "Where Address* [STREET_ADDRESS][PERSON_NAME] Coburg Nth ACT [GEOGRAPHIC_DATA] N…" at bounding box center [357, 202] width 646 height 139
paste input "[GEOGRAPHIC_DATA]"
type input "[GEOGRAPHIC_DATA]"
drag, startPoint x: 586, startPoint y: 190, endPoint x: 380, endPoint y: 177, distance: 206.6
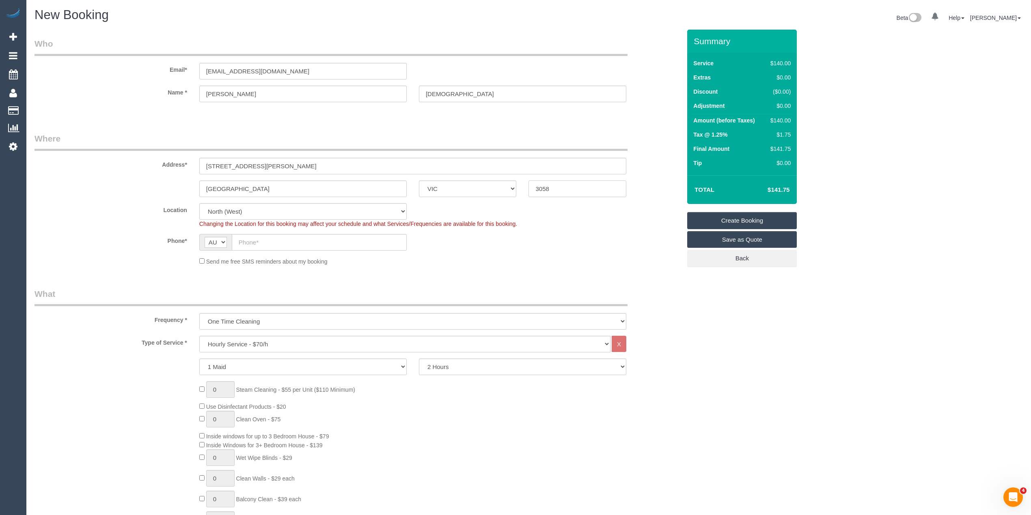
click at [381, 182] on div "[GEOGRAPHIC_DATA] ACT [GEOGRAPHIC_DATA] NT [GEOGRAPHIC_DATA] SA TAS [GEOGRAPHIC…" at bounding box center [357, 189] width 659 height 17
type input "3089"
select select "51"
select select "object:2786"
click at [276, 245] on input "text" at bounding box center [319, 242] width 175 height 17
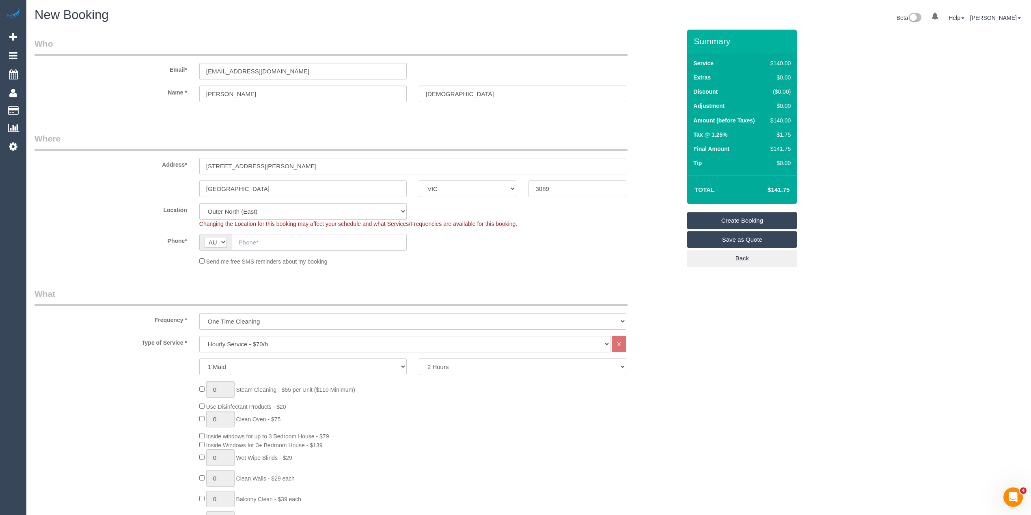
paste input "0432 078 566"
type input "0432 078 566"
click at [247, 316] on select "One Time Cleaning Weekly - 10% Off - 10.00% (0% for the First Booking) Fortnigh…" at bounding box center [412, 321] width 427 height 17
select select "object:2789"
click at [199, 313] on select "One Time Cleaning Weekly - 10% Off - 10.00% (0% for the First Booking) Fortnigh…" at bounding box center [412, 321] width 427 height 17
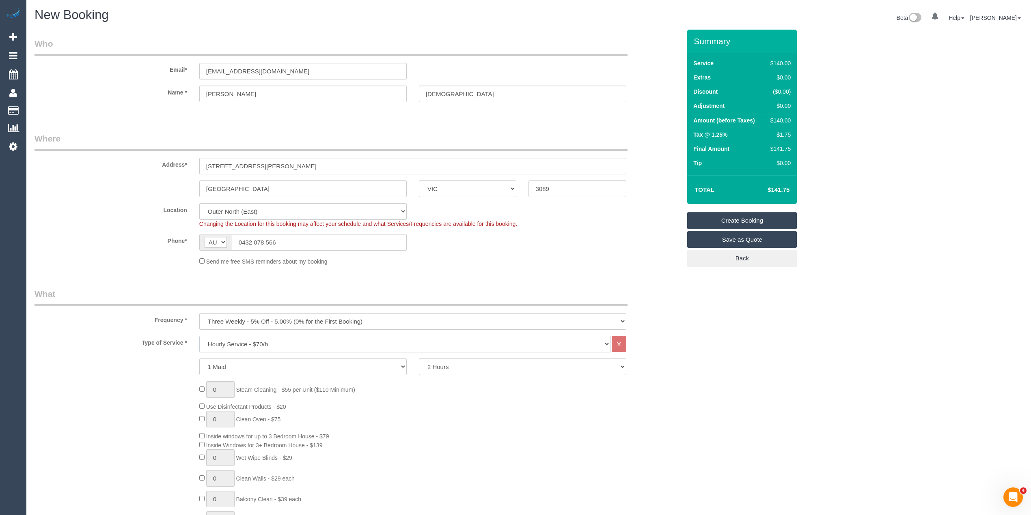
click at [242, 340] on select "Hourly Service - $70/h Hourly Service - $65/h Hourly Service - $60/h Hourly Ser…" at bounding box center [404, 344] width 411 height 17
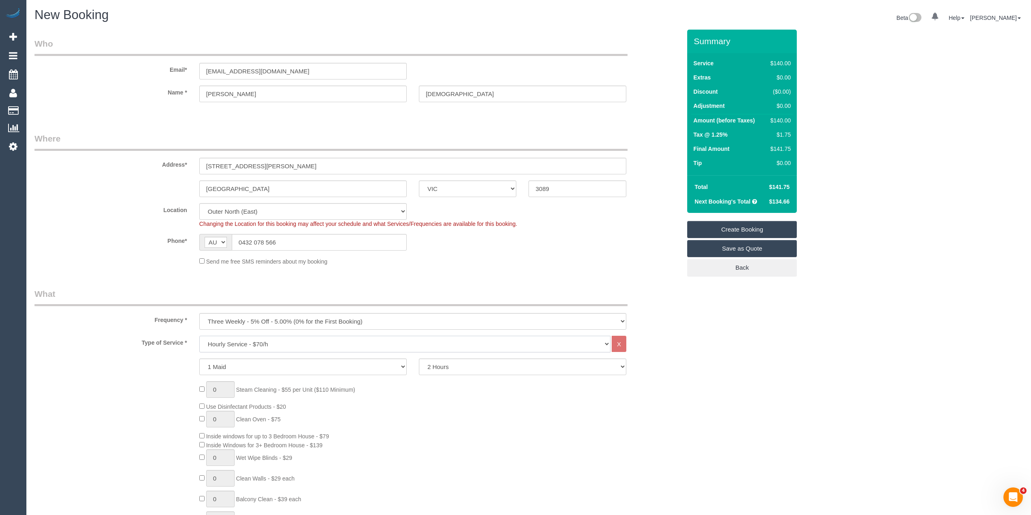
select select "275"
click at [199, 336] on select "Hourly Service - $70/h Hourly Service - $65/h Hourly Service - $60/h Hourly Ser…" at bounding box center [404, 344] width 411 height 17
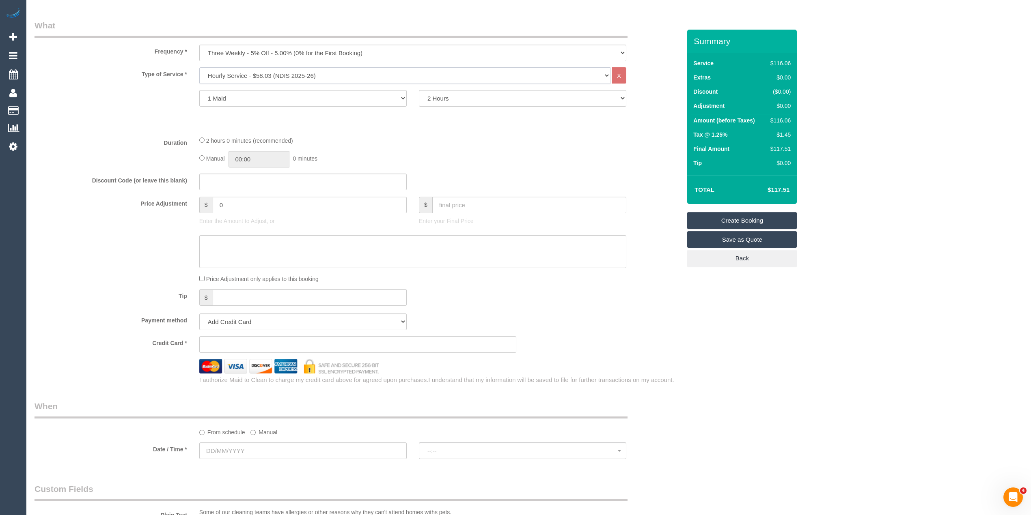
scroll to position [270, 0]
click at [211, 321] on select "Add Credit Card Cash Check Paypal" at bounding box center [302, 320] width 207 height 17
select select "string:check"
click at [199, 312] on select "Add Credit Card Cash Check Paypal" at bounding box center [302, 320] width 207 height 17
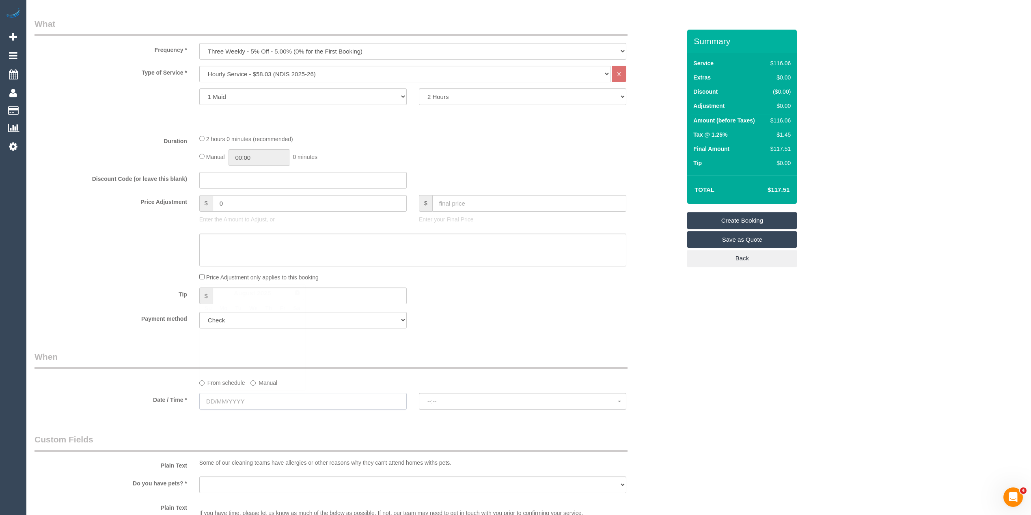
click at [237, 405] on input "text" at bounding box center [302, 401] width 207 height 17
click at [297, 297] on link "Next" at bounding box center [297, 292] width 11 height 11
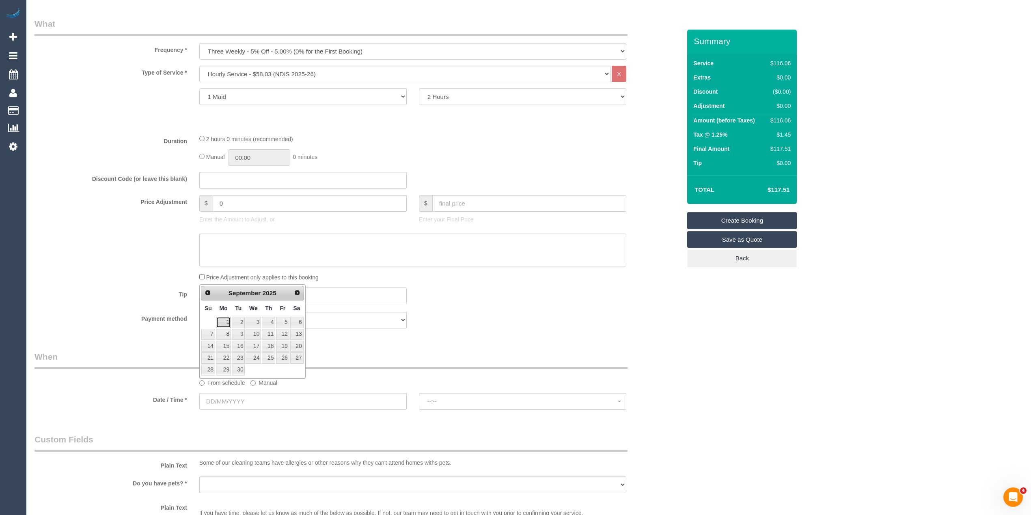
click at [219, 319] on link "1" at bounding box center [223, 322] width 15 height 11
type input "[DATE]"
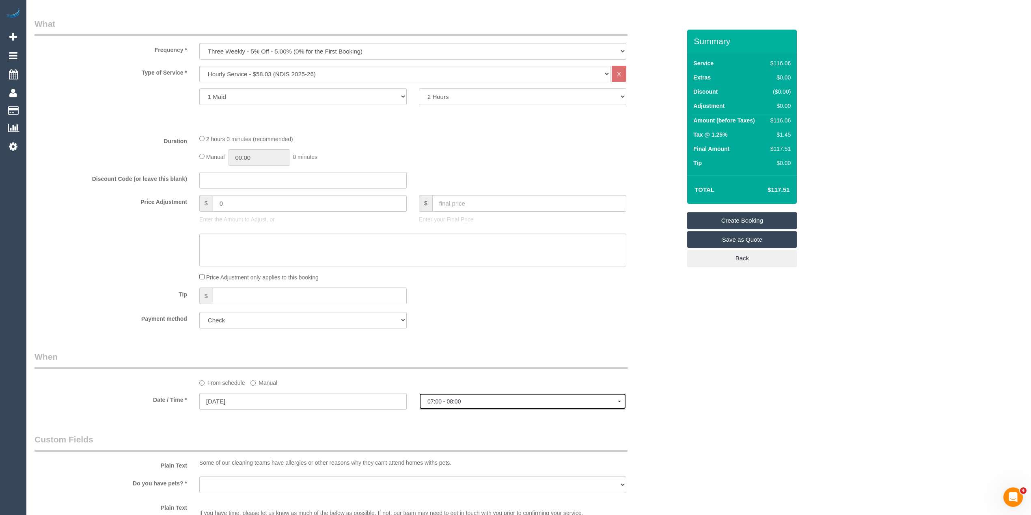
click at [459, 401] on span "07:00 - 08:00" at bounding box center [522, 401] width 190 height 6
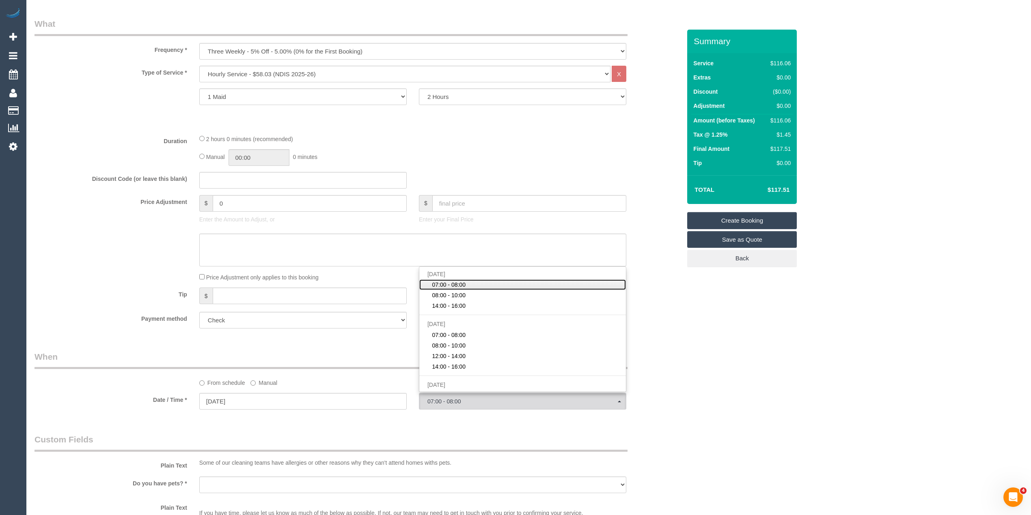
click at [462, 284] on span "07:00 - 08:00" at bounding box center [449, 285] width 34 height 8
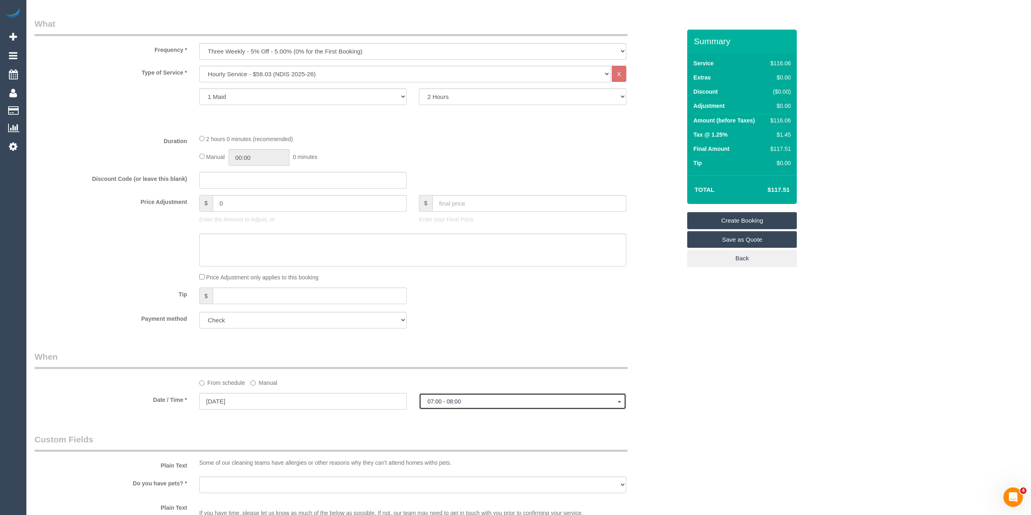
select select "spot1"
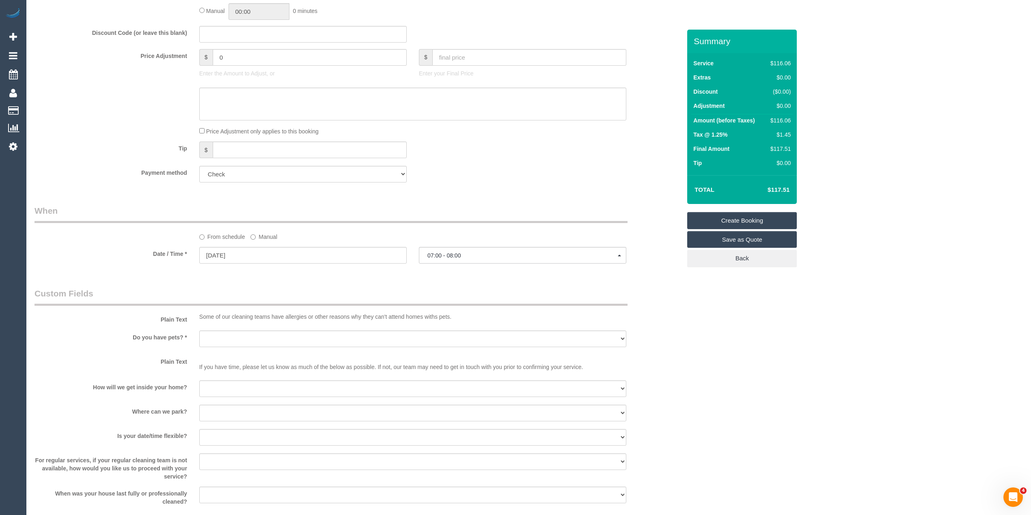
scroll to position [433, 0]
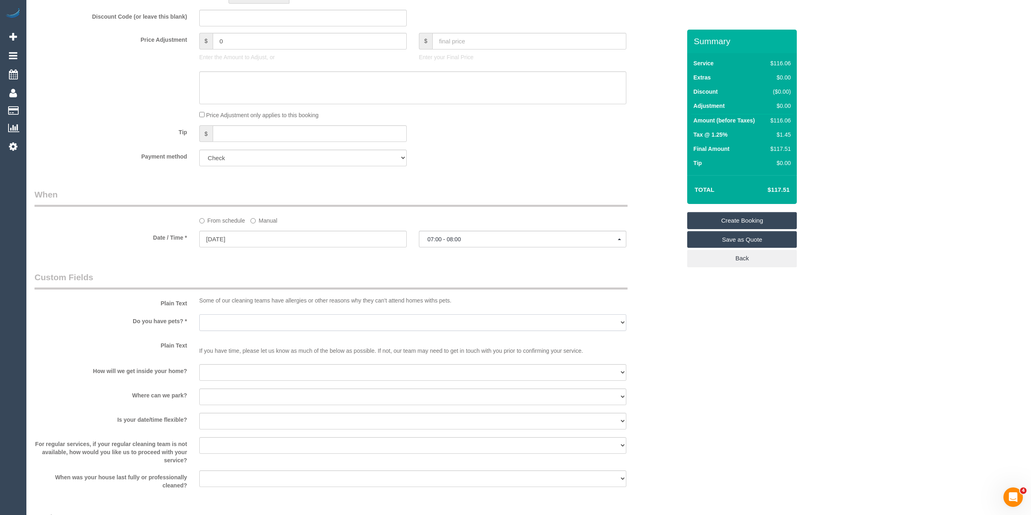
click at [220, 323] on select "Yes - Cats Yes - Dogs No pets Yes - Dogs and Cats Yes - Other" at bounding box center [412, 322] width 427 height 17
select select "number:29"
click at [199, 314] on select "Yes - Cats Yes - Dogs No pets Yes - Dogs and Cats Yes - Other" at bounding box center [412, 322] width 427 height 17
click at [211, 368] on select "I will be home Key will be left (please provide details below) Lock box/Access …" at bounding box center [412, 372] width 427 height 17
select select "number:14"
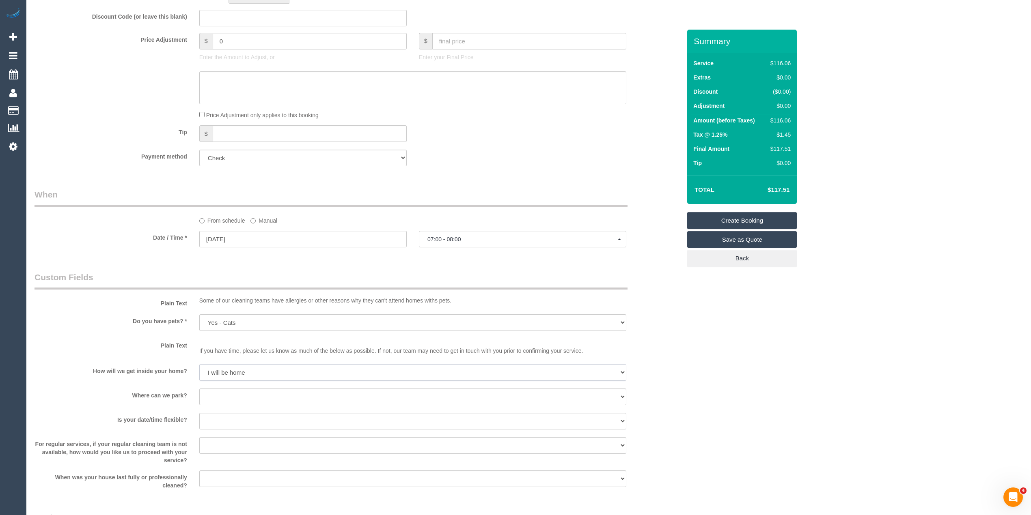
click at [199, 364] on select "I will be home Key will be left (please provide details below) Lock box/Access …" at bounding box center [412, 372] width 427 height 17
click at [237, 403] on select "I will provide parking on-site Free street parking Paid street parking (cost wi…" at bounding box center [412, 397] width 427 height 17
select select "number:18"
click at [199, 389] on select "I will provide parking on-site Free street parking Paid street parking (cost wi…" at bounding box center [412, 397] width 427 height 17
click at [245, 418] on select "Yes - date and time Yes - date but not time Yes - time but not date No - No fle…" at bounding box center [412, 421] width 427 height 17
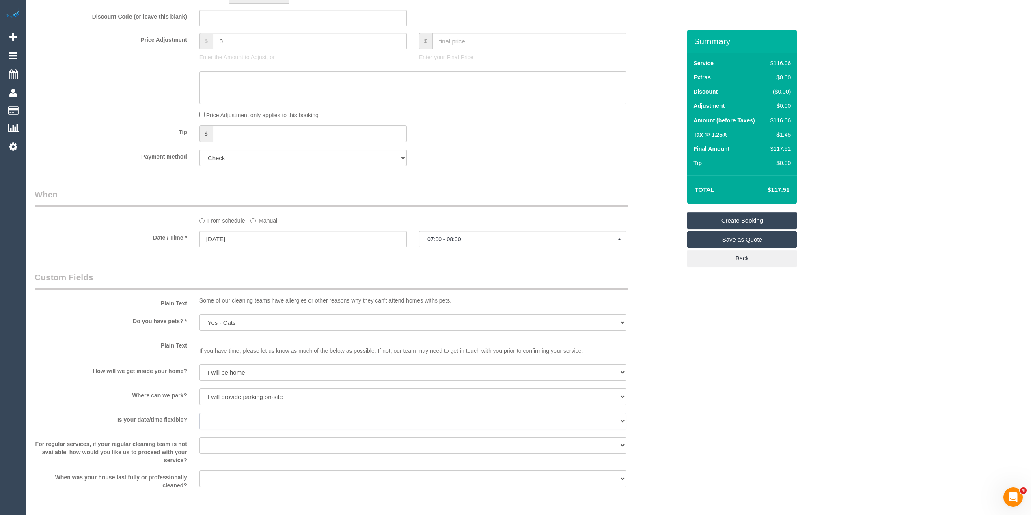
select select "number:36"
click at [199, 413] on select "Yes - date and time Yes - date but not time Yes - time but not date No - No fle…" at bounding box center [412, 421] width 427 height 17
click at [213, 439] on select "Arrange a cleaner to cover and do not bother you Arrange a cleaner to cover and…" at bounding box center [412, 445] width 427 height 17
click at [784, 390] on div "Who Email* [EMAIL_ADDRESS][DOMAIN_NAME] Name * [PERSON_NAME][DEMOGRAPHIC_DATA] …" at bounding box center [528, 169] width 988 height 1145
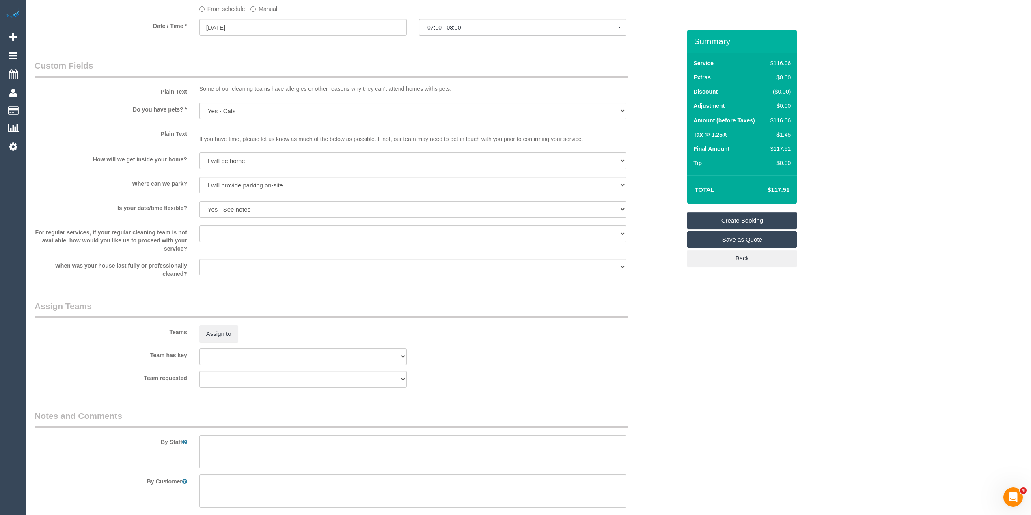
scroll to position [649, 0]
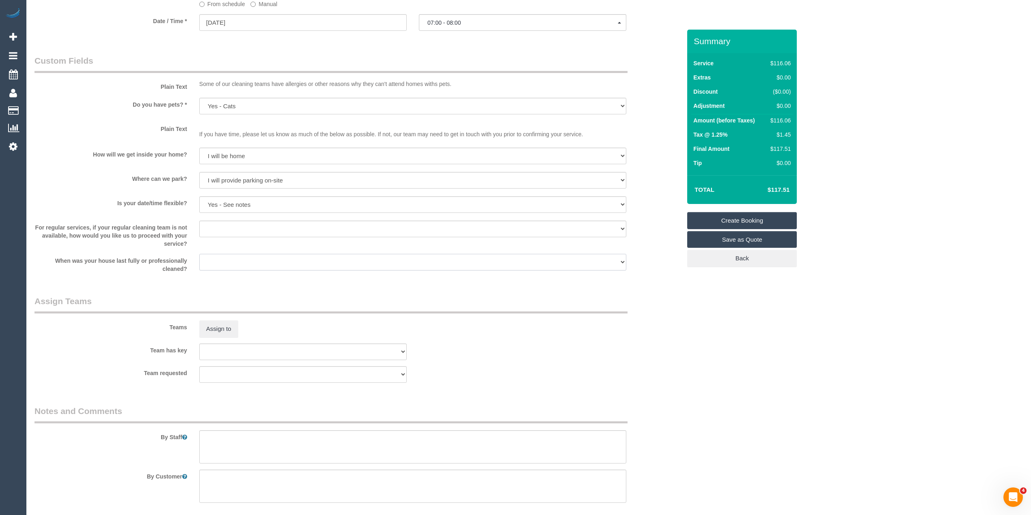
click at [220, 267] on select "Within 1-2 weeks Within 2-4 weeks Within 1-4 months Over [DATE]" at bounding box center [412, 262] width 427 height 17
select select "number:13"
click at [199, 254] on select "Within 1-2 weeks Within 2-4 weeks Within 1-4 months Over [DATE]" at bounding box center [412, 262] width 427 height 17
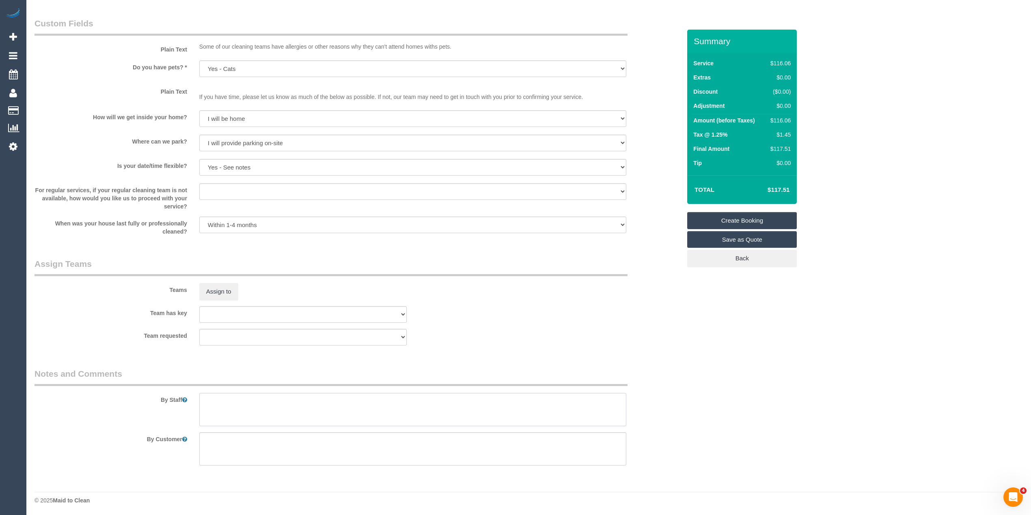
click at [227, 405] on textarea at bounding box center [412, 409] width 427 height 33
click at [205, 398] on textarea at bounding box center [412, 409] width 427 height 33
drag, startPoint x: 454, startPoint y: 398, endPoint x: 385, endPoint y: 400, distance: 69.0
click at [385, 400] on textarea at bounding box center [412, 409] width 427 height 33
drag, startPoint x: 427, startPoint y: 400, endPoint x: 385, endPoint y: 400, distance: 41.8
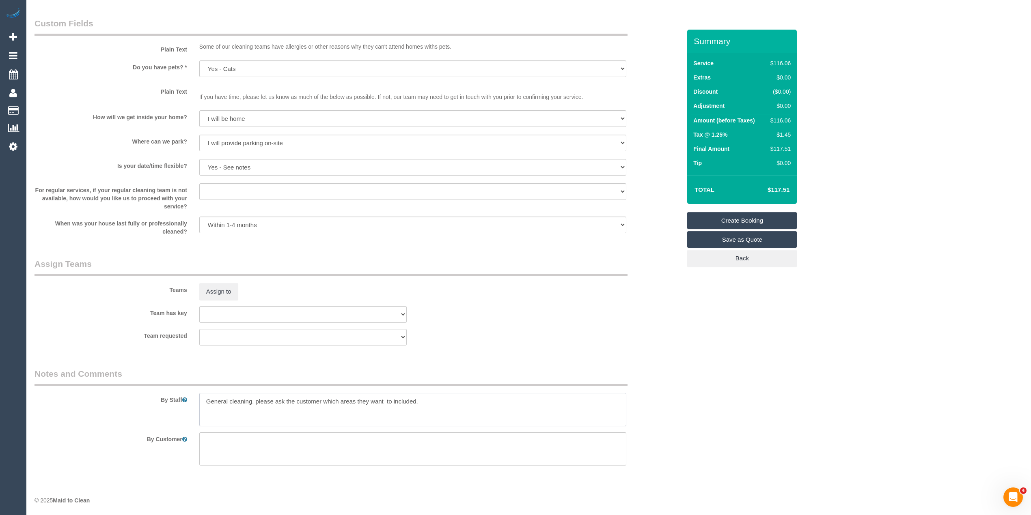
click at [385, 400] on textarea at bounding box center [412, 409] width 427 height 33
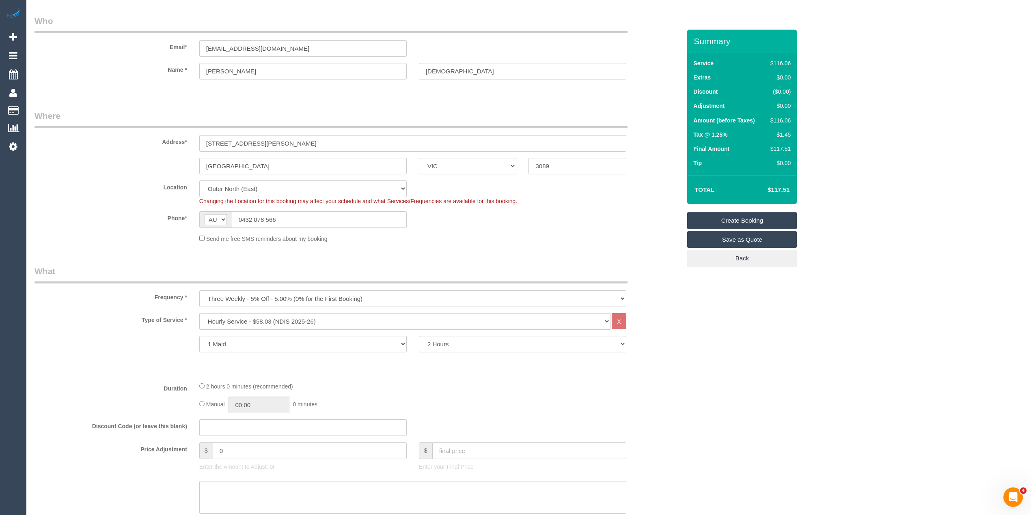
scroll to position [0, 0]
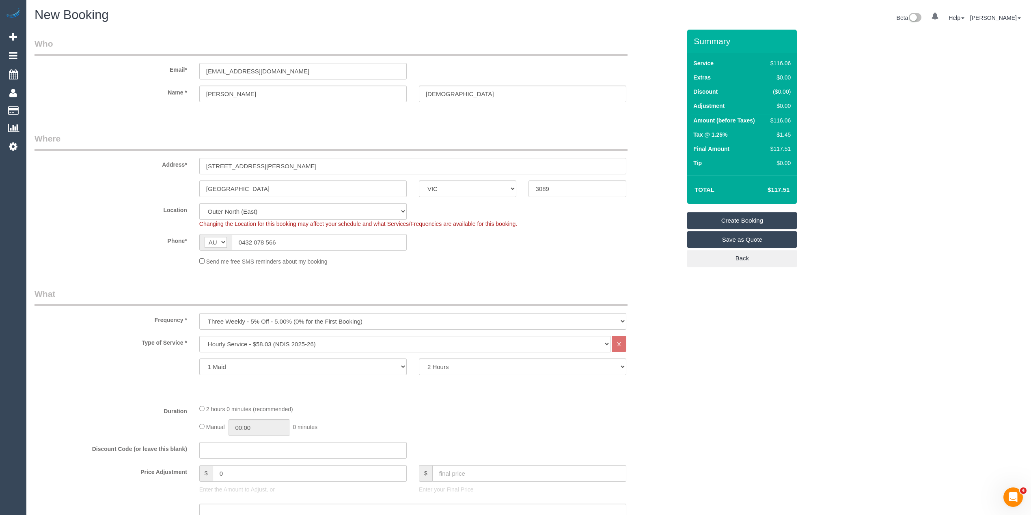
type textarea "General cleaning, please ask the customer which areas they want cleaned, thank …"
drag, startPoint x: 300, startPoint y: 68, endPoint x: 161, endPoint y: 70, distance: 139.2
click at [166, 75] on div "Email* [EMAIL_ADDRESS][DOMAIN_NAME]" at bounding box center [357, 59] width 659 height 42
click at [297, 73] on input "[EMAIL_ADDRESS][DOMAIN_NAME]" at bounding box center [302, 71] width 207 height 17
drag, startPoint x: 297, startPoint y: 69, endPoint x: 138, endPoint y: 69, distance: 159.5
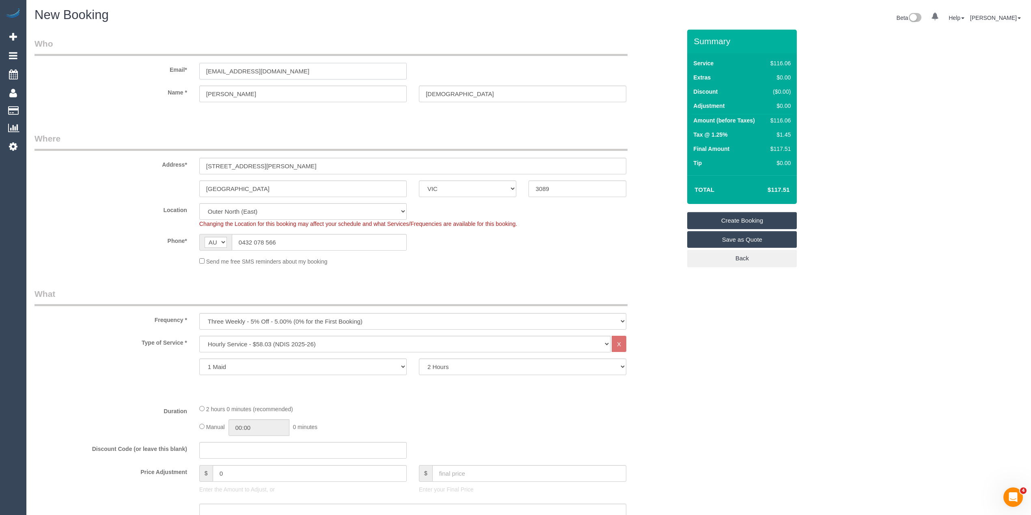
click at [138, 69] on div "Email* [EMAIL_ADDRESS][DOMAIN_NAME]" at bounding box center [357, 59] width 659 height 42
click at [728, 216] on link "Create Booking" at bounding box center [742, 220] width 110 height 17
